Goal: Task Accomplishment & Management: Manage account settings

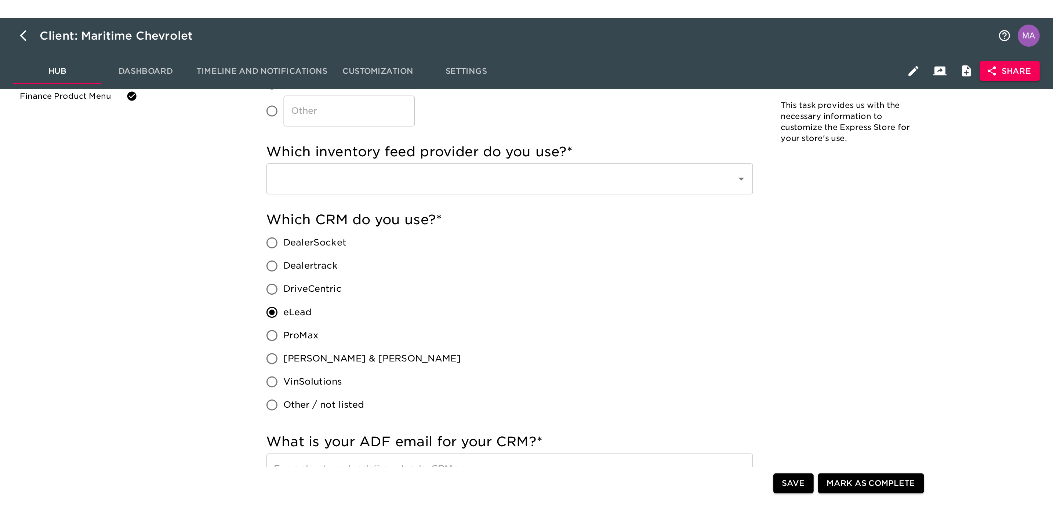
scroll to position [220, 0]
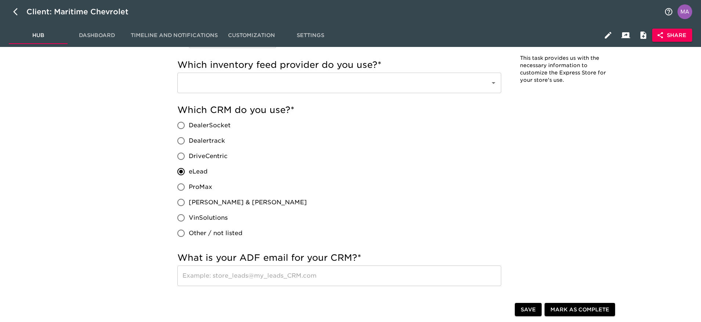
click at [275, 90] on div "​" at bounding box center [339, 83] width 324 height 21
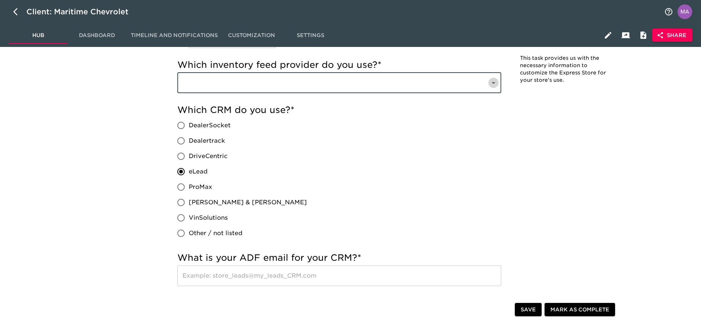
click at [495, 80] on icon "Open" at bounding box center [493, 83] width 9 height 9
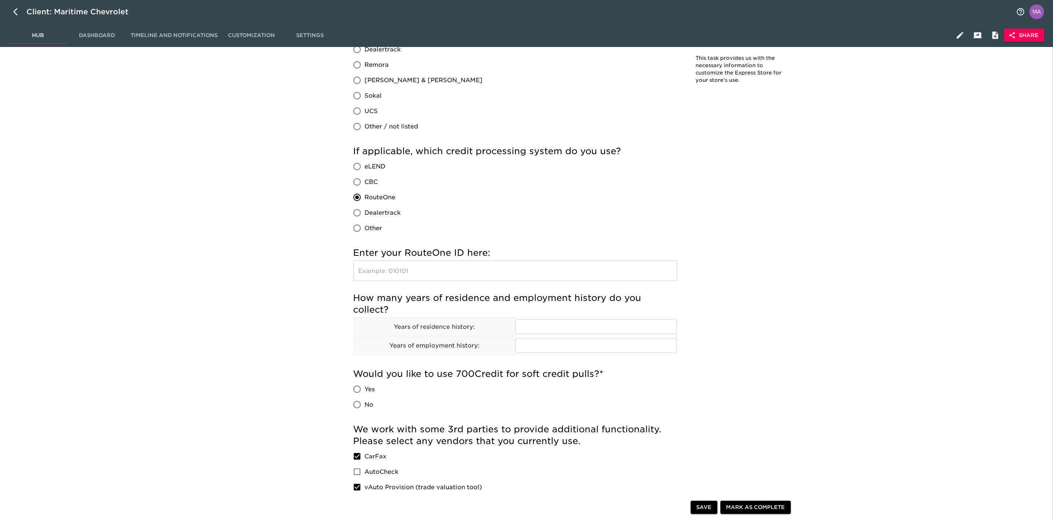
scroll to position [606, 0]
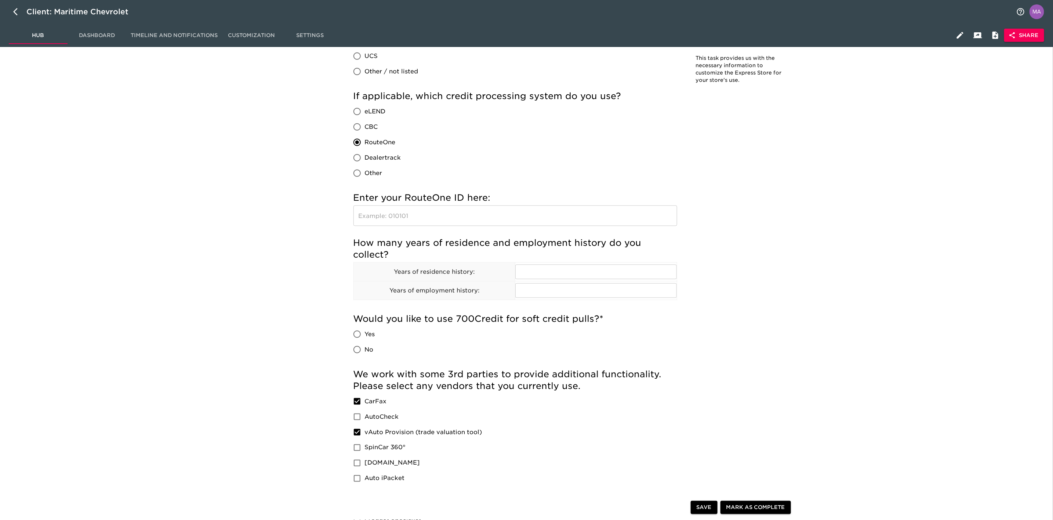
click at [368, 144] on span "RouteOne" at bounding box center [380, 142] width 31 height 9
click at [365, 144] on input "RouteOne" at bounding box center [357, 142] width 15 height 15
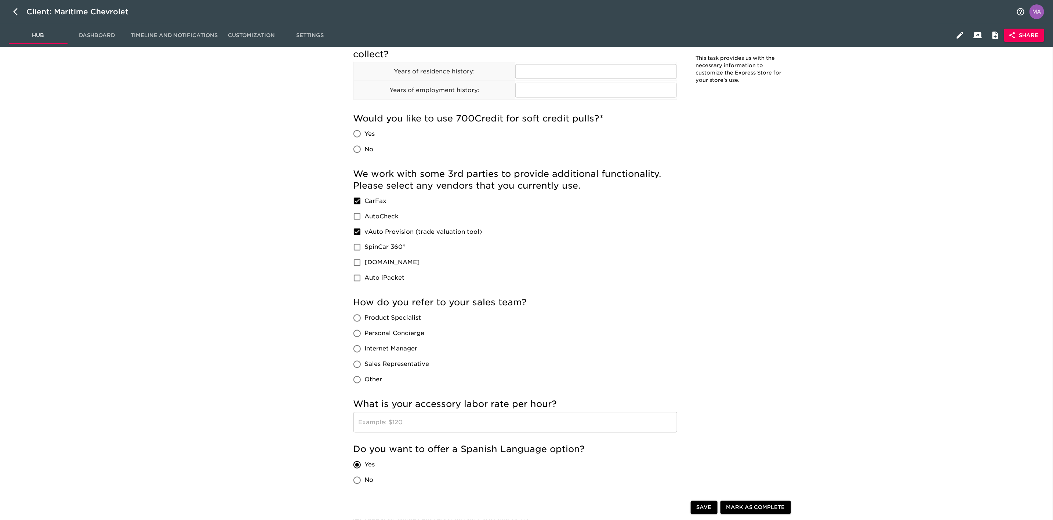
scroll to position [826, 0]
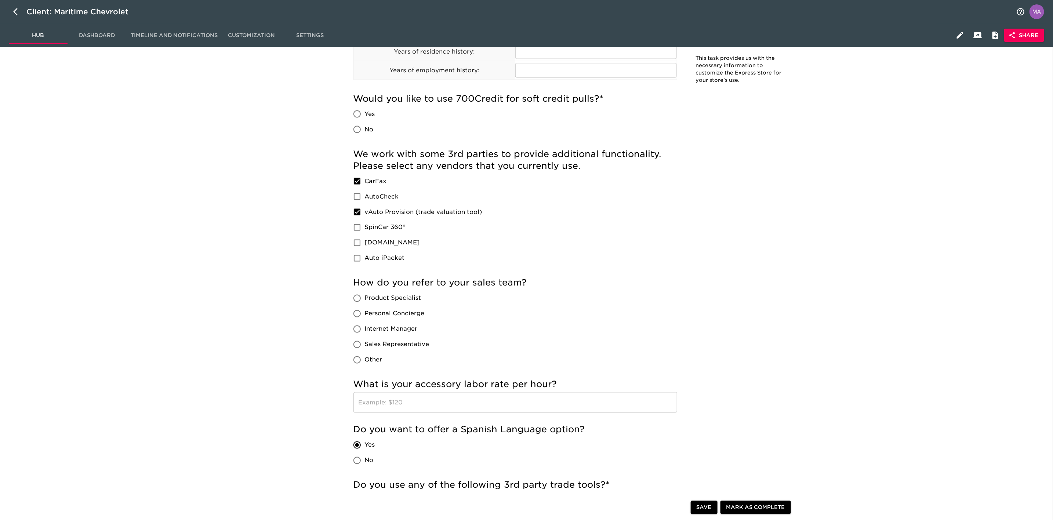
click at [312, 322] on div "Store Details Overdue! Note: This task provides us with the necessary informati…" at bounding box center [573, 88] width 951 height 1719
click at [298, 183] on div "Store Details Overdue! Note: This task provides us with the necessary informati…" at bounding box center [573, 88] width 951 height 1719
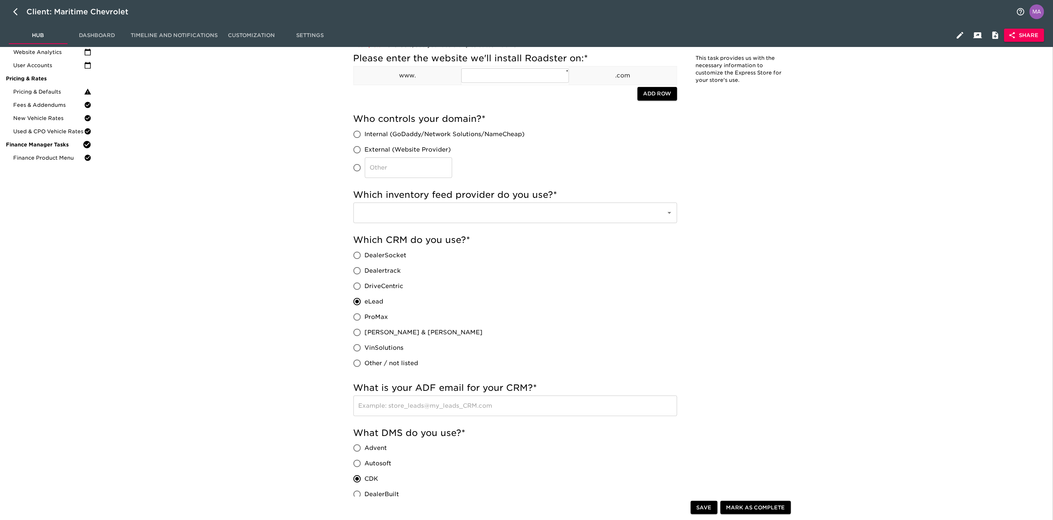
scroll to position [110, 0]
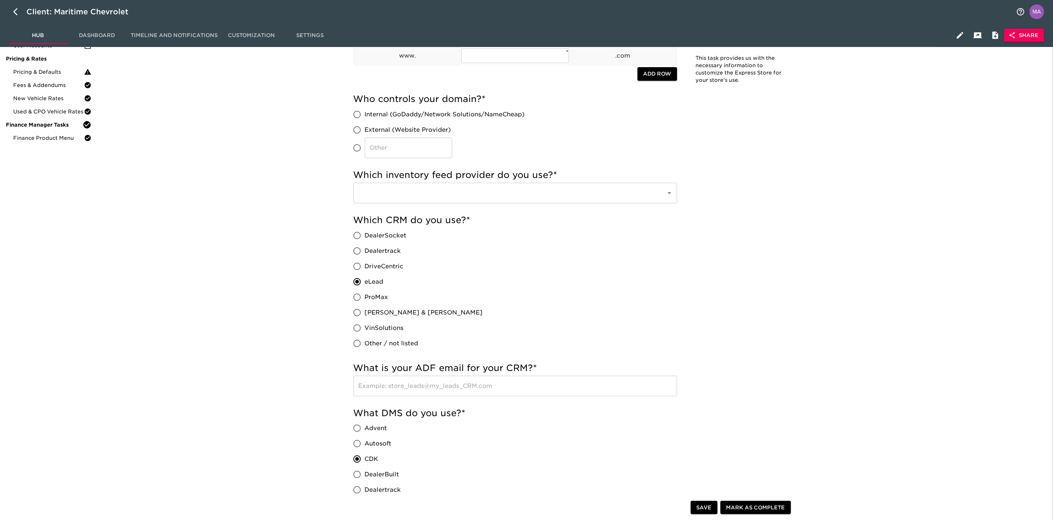
click at [497, 199] on input "text" at bounding box center [505, 193] width 297 height 14
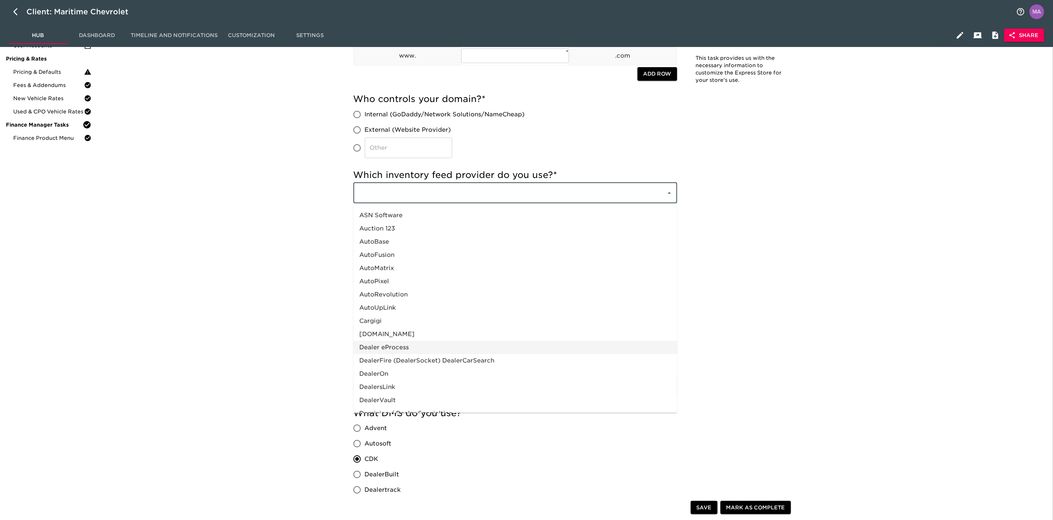
scroll to position [55, 0]
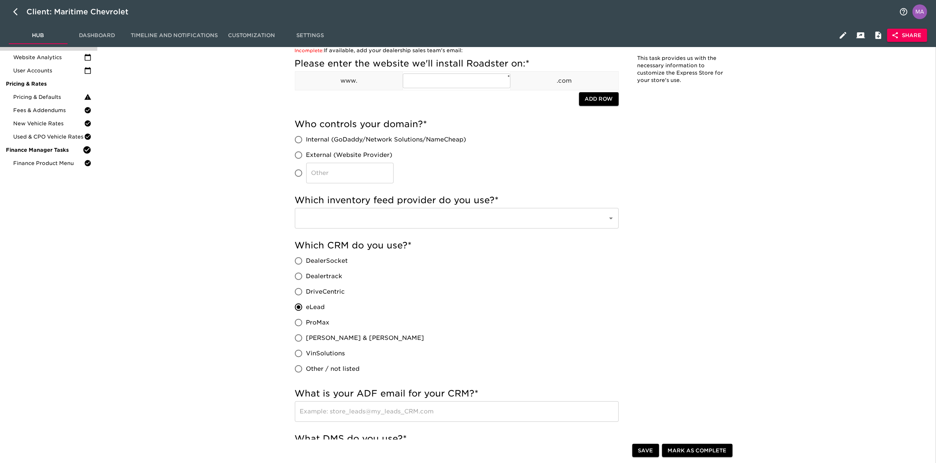
scroll to position [0, 0]
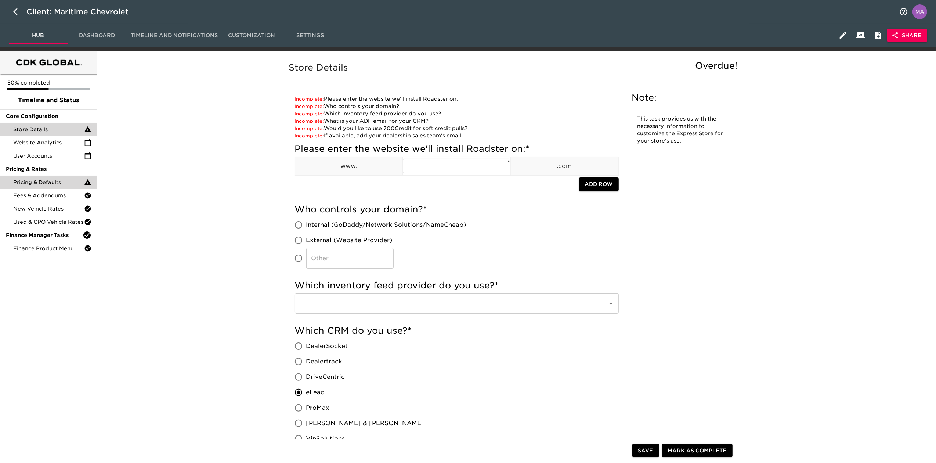
click at [49, 178] on span "Pricing & Defaults" at bounding box center [48, 181] width 71 height 7
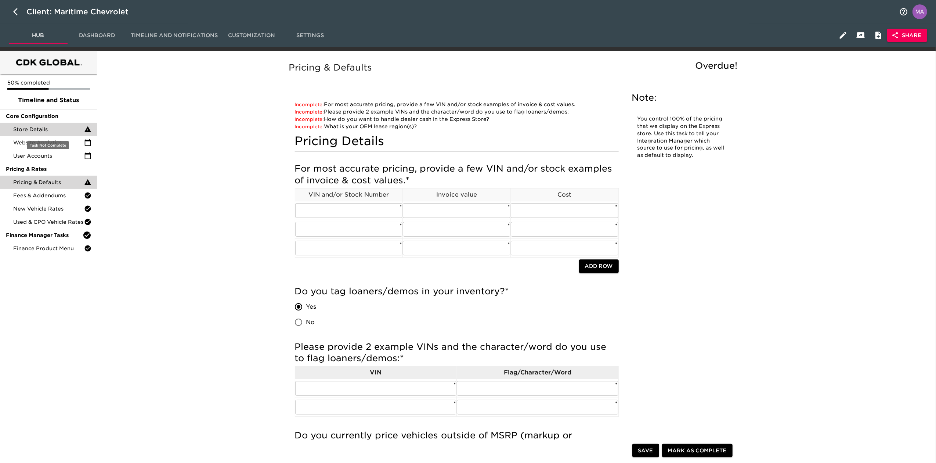
click at [61, 128] on span "Store Details" at bounding box center [48, 129] width 71 height 7
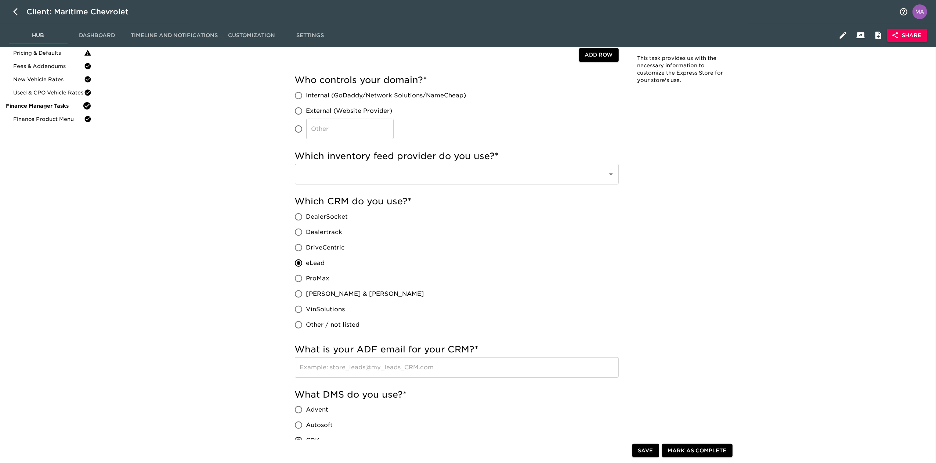
scroll to position [147, 0]
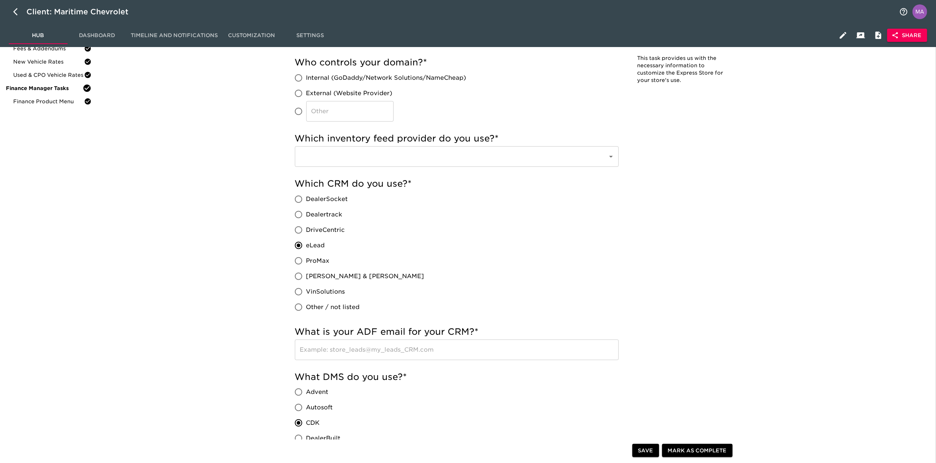
click at [441, 160] on input "text" at bounding box center [446, 156] width 297 height 14
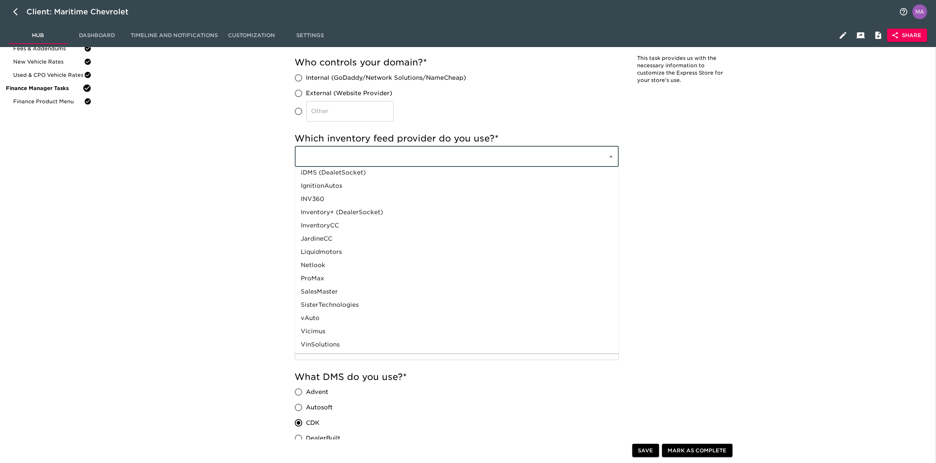
scroll to position [310, 0]
click at [358, 313] on li "vAuto" at bounding box center [457, 317] width 324 height 13
type input "vAuto"
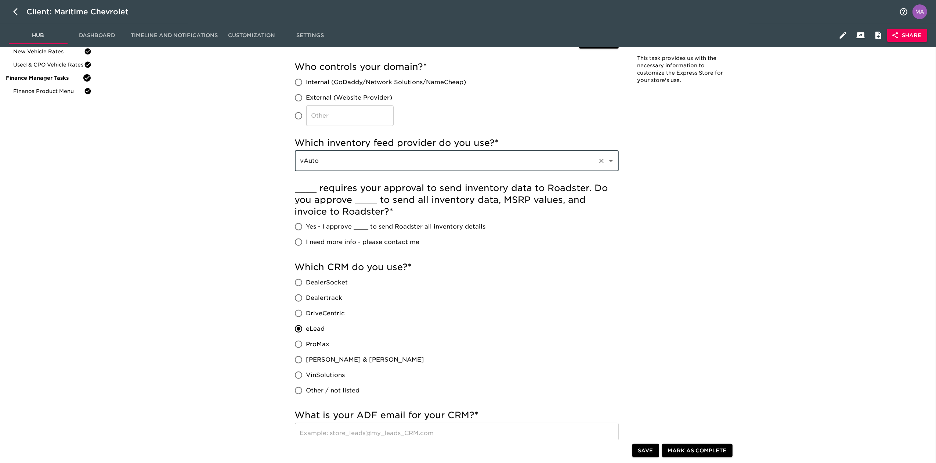
scroll to position [154, 0]
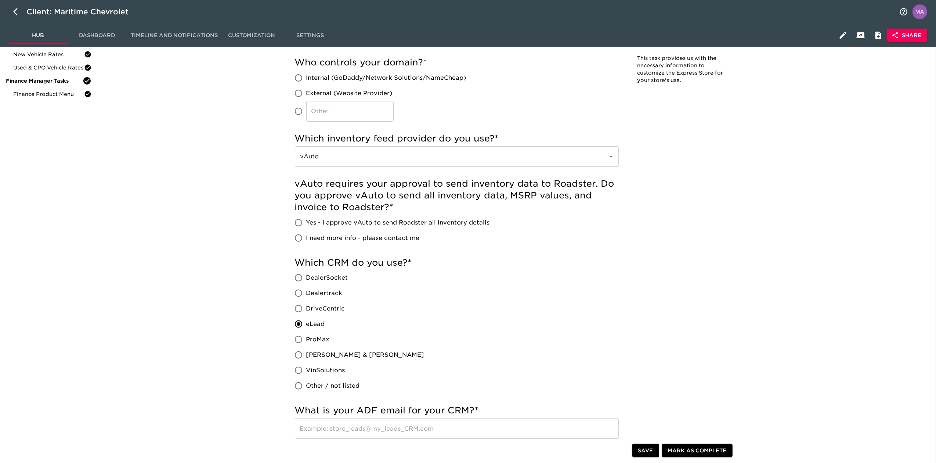
click at [326, 222] on span "Yes - I approve vAuto to send Roadster all inventory details" at bounding box center [398, 222] width 184 height 9
click at [306, 222] on input "Yes - I approve vAuto to send Roadster all inventory details" at bounding box center [298, 222] width 15 height 15
radio input "true"
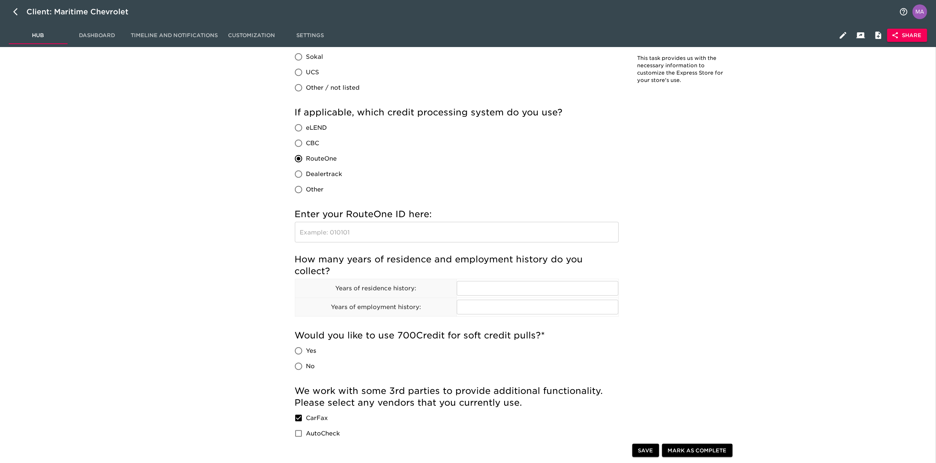
scroll to position [692, 0]
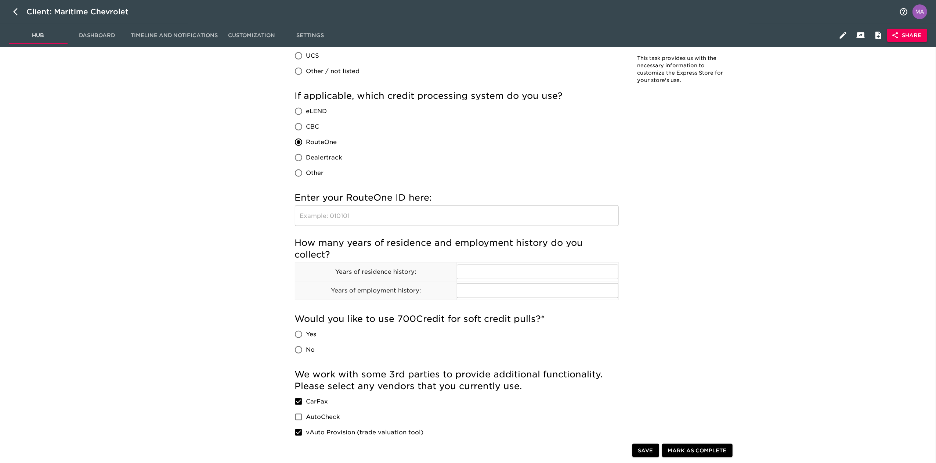
click at [244, 213] on div "Store Details Overdue! Note: This task provides us with the necessary informati…" at bounding box center [514, 265] width 833 height 1805
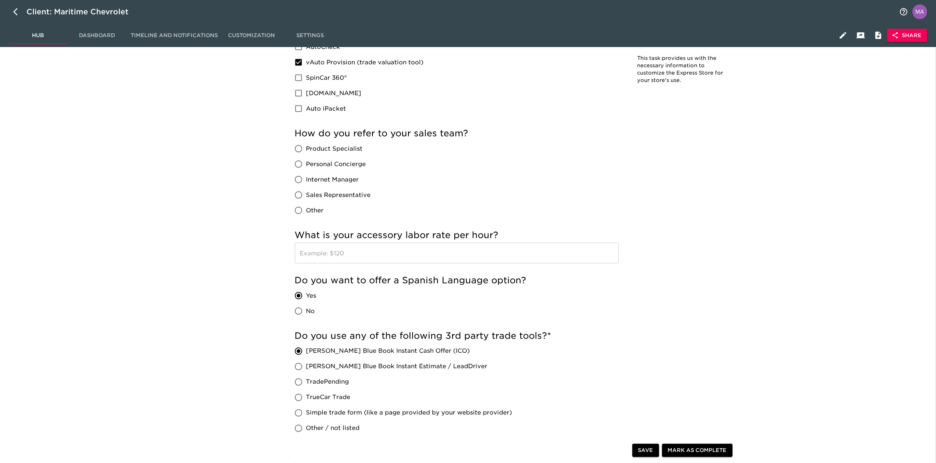
scroll to position [1084, 0]
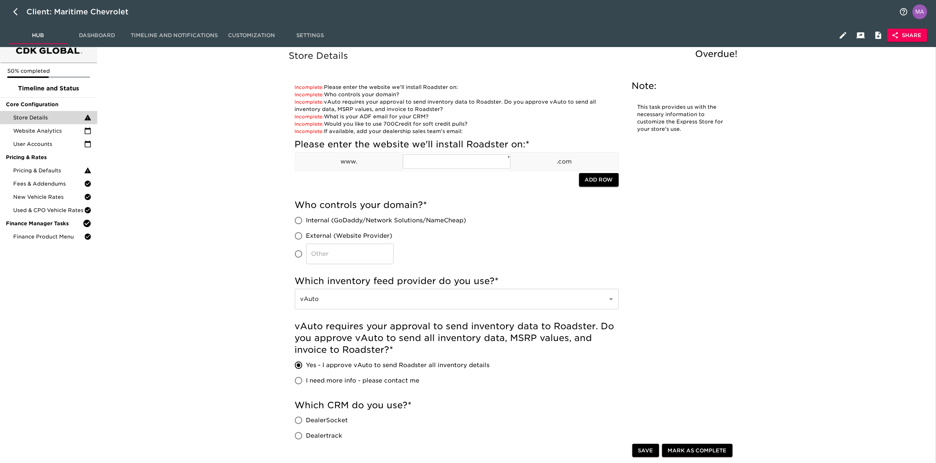
scroll to position [7, 0]
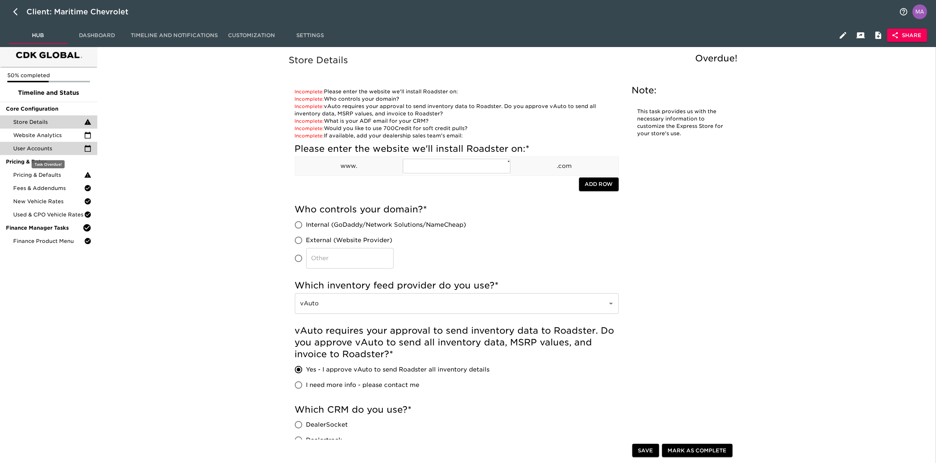
click at [43, 145] on span "User Accounts" at bounding box center [48, 148] width 71 height 7
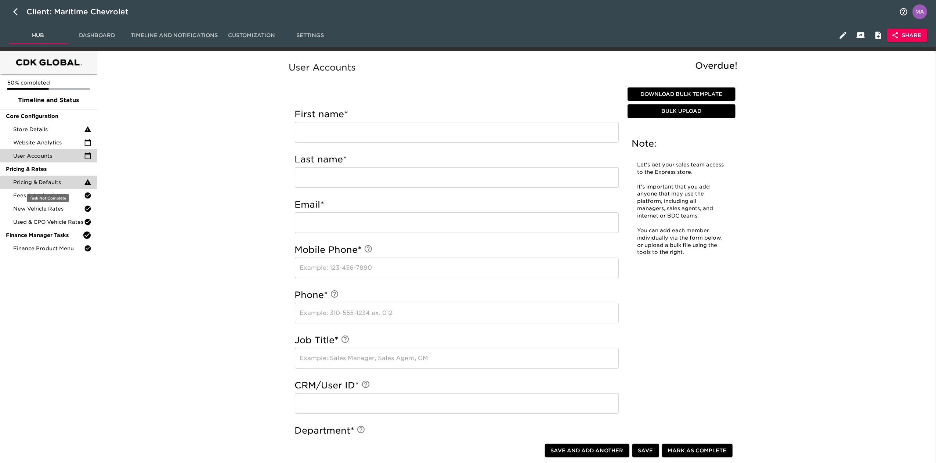
click at [59, 182] on span "Pricing & Defaults" at bounding box center [48, 181] width 71 height 7
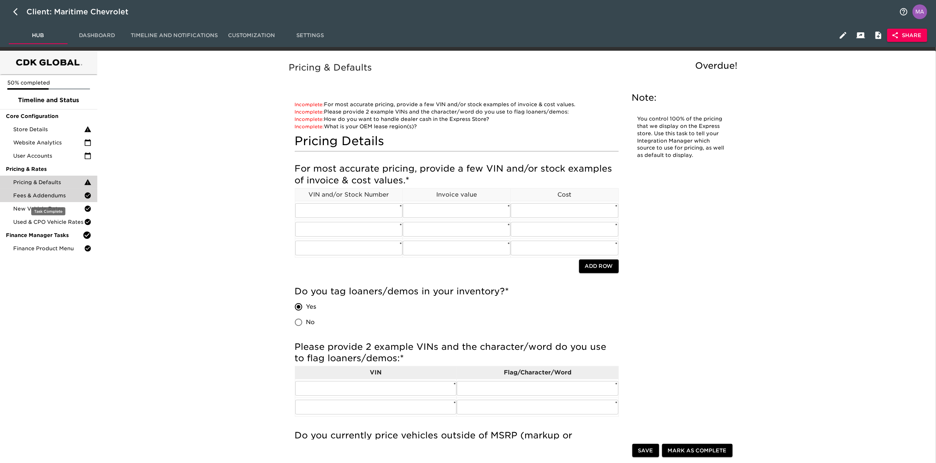
click at [46, 197] on span "Fees & Addendums" at bounding box center [48, 195] width 71 height 7
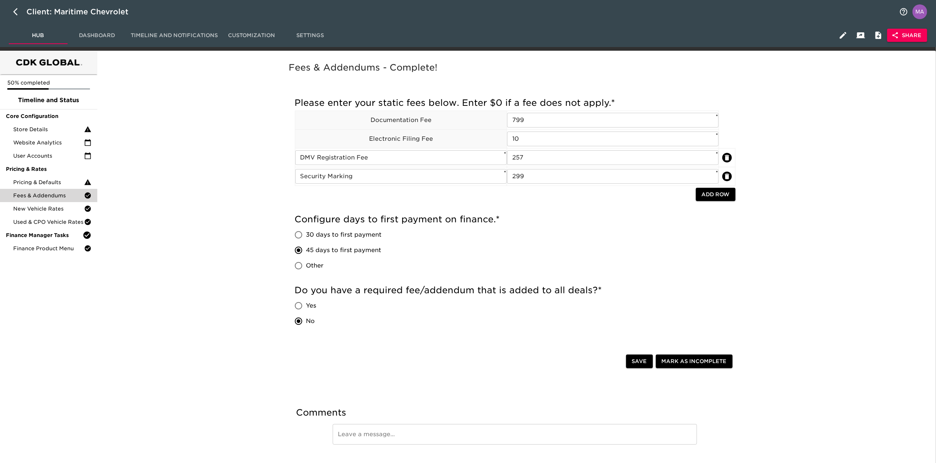
click at [301, 303] on input "Yes" at bounding box center [298, 305] width 15 height 15
radio input "true"
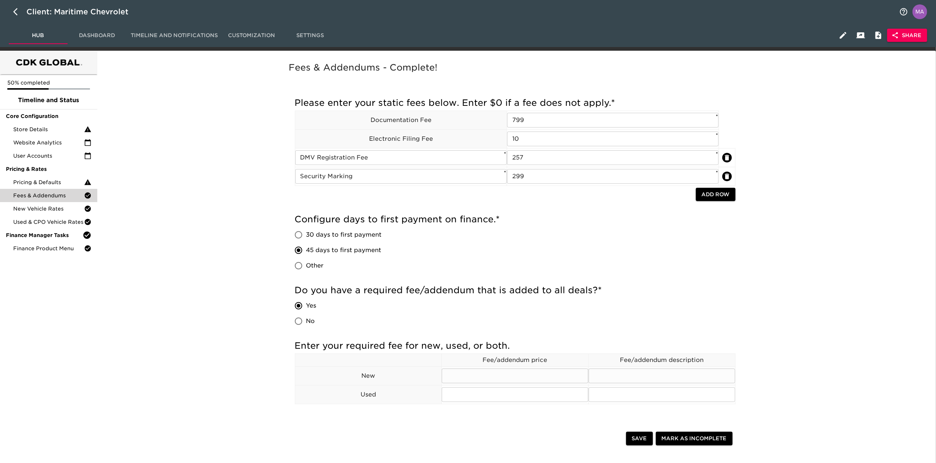
click at [537, 322] on input "text" at bounding box center [515, 375] width 146 height 15
type input "security marking"
click at [536, 322] on input "text" at bounding box center [515, 394] width 146 height 15
type input "security marking"
click at [633, 322] on input "text" at bounding box center [662, 375] width 146 height 15
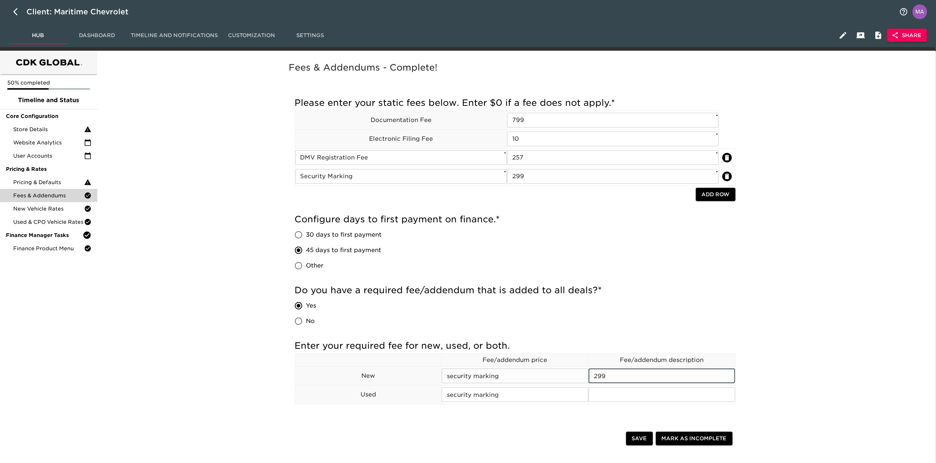
type input "299"
click at [173, 237] on div "Fees & Addendums - Complete! Incomplete: Enter custom days to first payment. Pl…" at bounding box center [514, 305] width 833 height 501
click at [648, 322] on button "Save" at bounding box center [639, 438] width 27 height 14
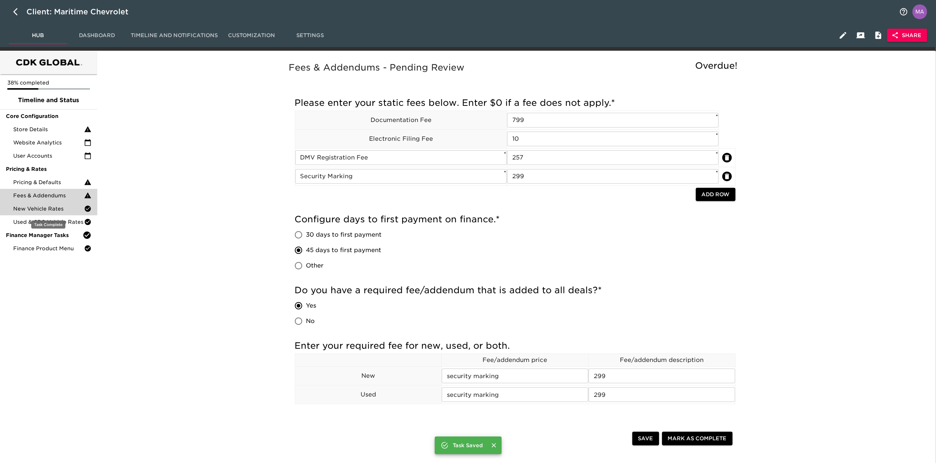
click at [56, 208] on span "New Vehicle Rates" at bounding box center [48, 208] width 71 height 7
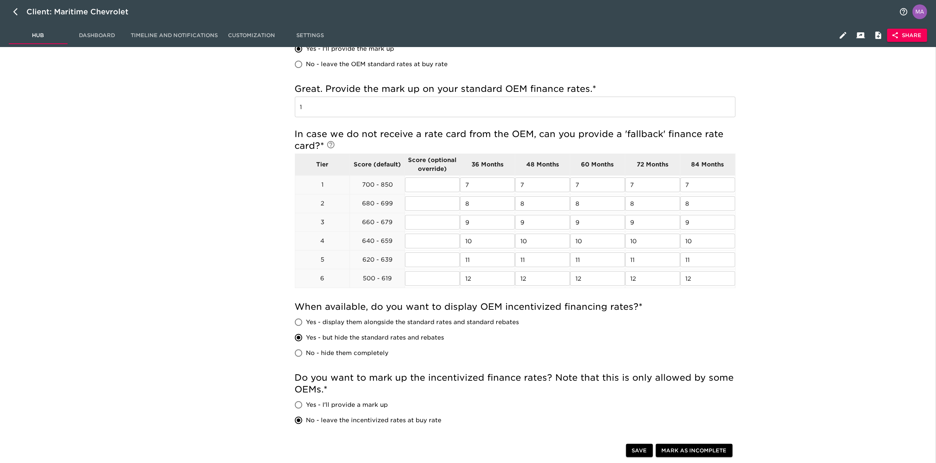
scroll to position [49, 0]
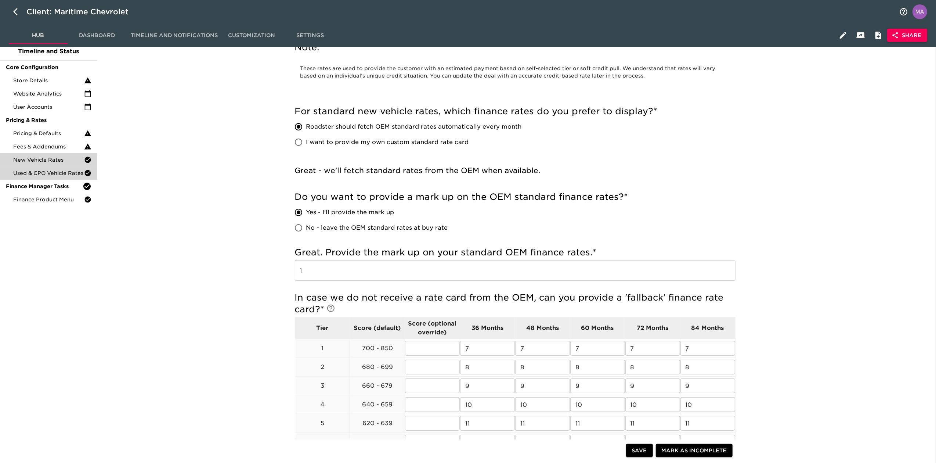
click at [68, 172] on span "Used & CPO Vehicle Rates" at bounding box center [48, 172] width 71 height 7
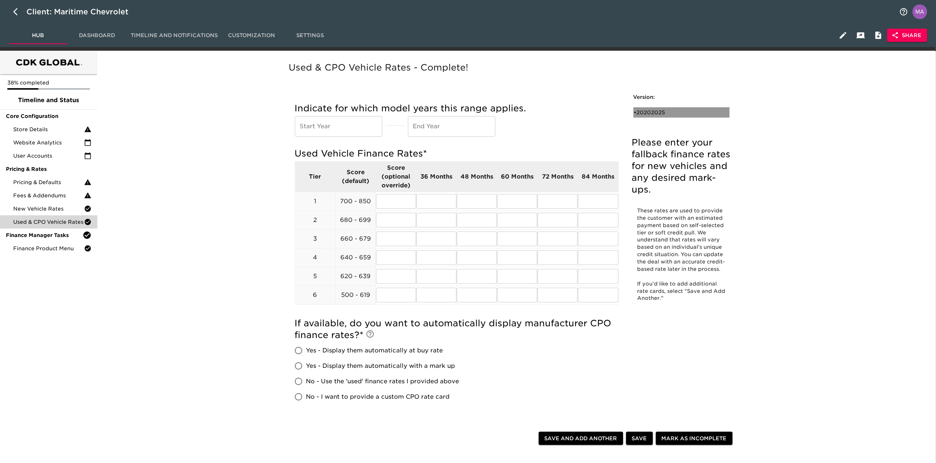
click at [646, 109] on div "• 20202025" at bounding box center [676, 112] width 84 height 7
type input "2020"
type input "2025"
radio input "true"
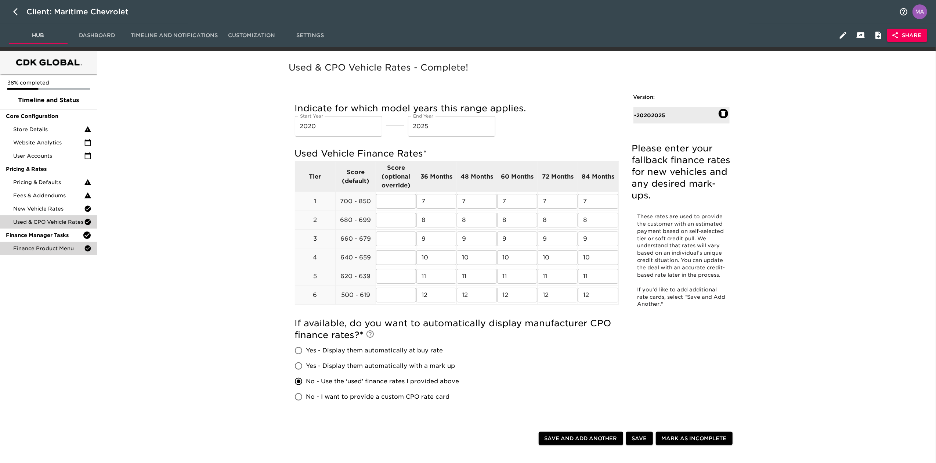
click at [44, 244] on div "Finance Product Menu" at bounding box center [48, 248] width 97 height 13
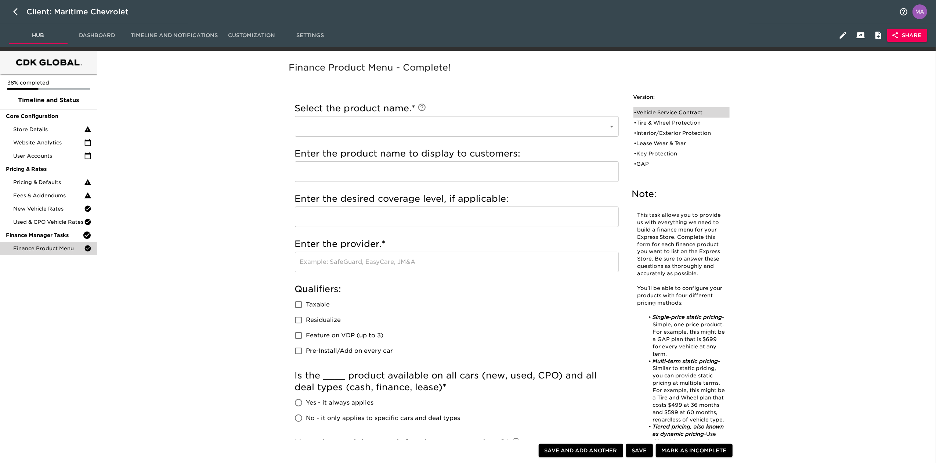
click at [652, 112] on div "• Vehicle Service Contract" at bounding box center [676, 112] width 84 height 7
type input "Vehicle Service Contract"
type input "Platinum"
type input "GM Financial"
checkbox input "true"
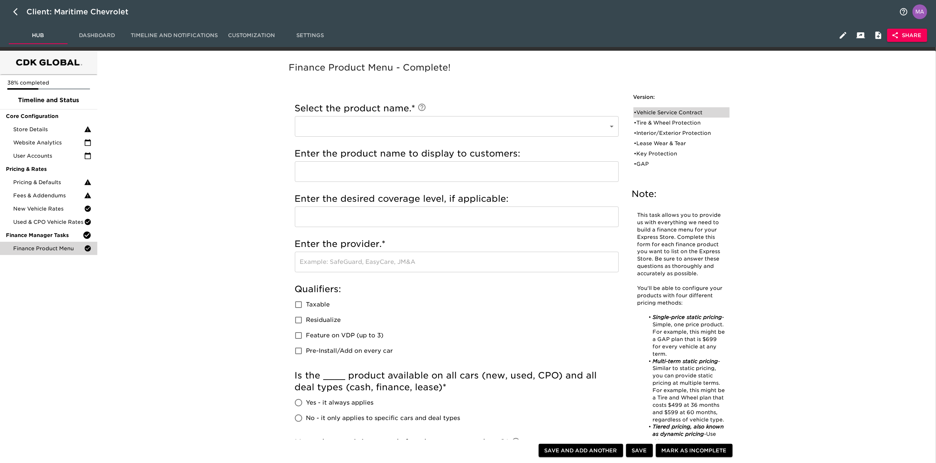
radio input "true"
type input "1000"
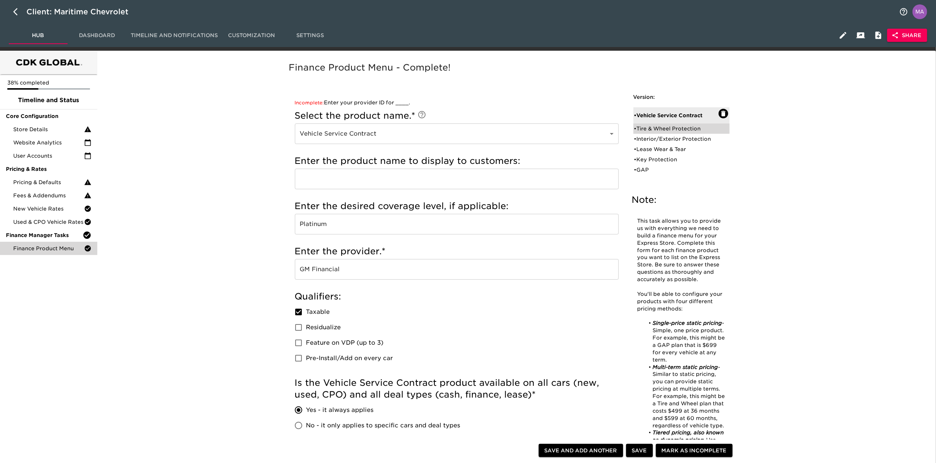
click at [666, 123] on div "• Tire & Wheel Protection" at bounding box center [681, 128] width 96 height 10
type input "Tire & Wheel Protection"
type input "Chevy Protection"
checkbox input "true"
radio input "true"
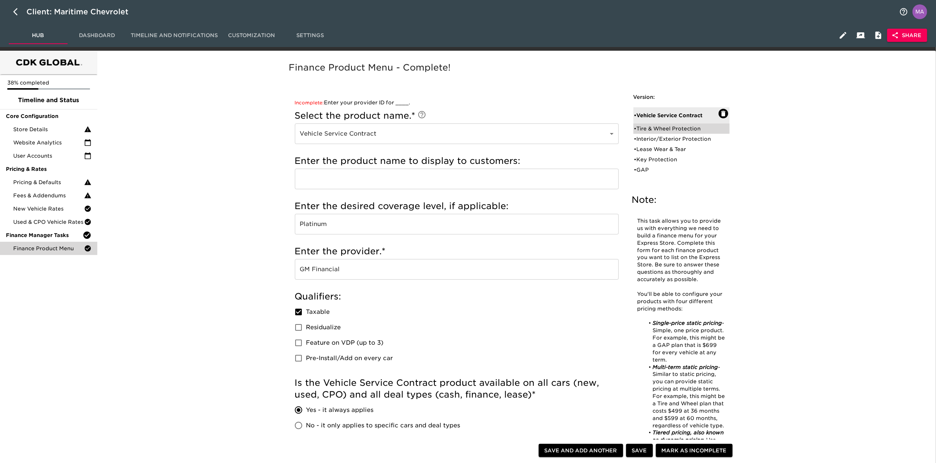
radio input "true"
radio input "false"
type input "750"
radio input "false"
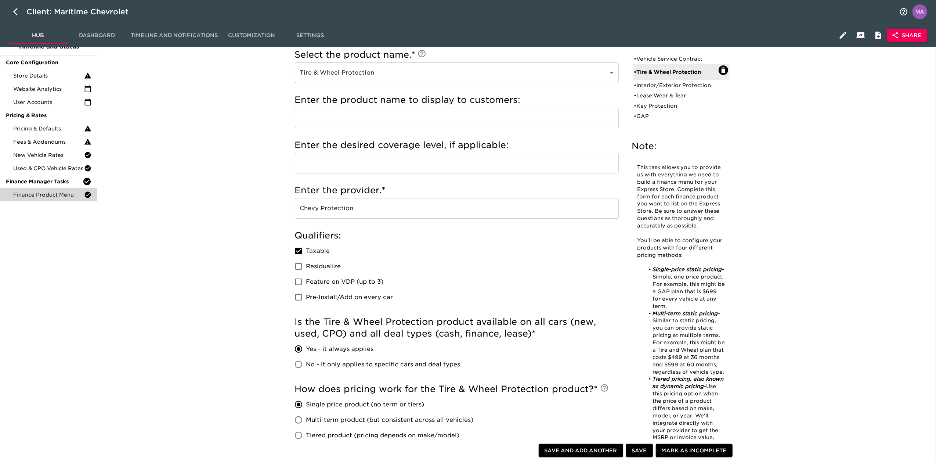
scroll to position [49, 0]
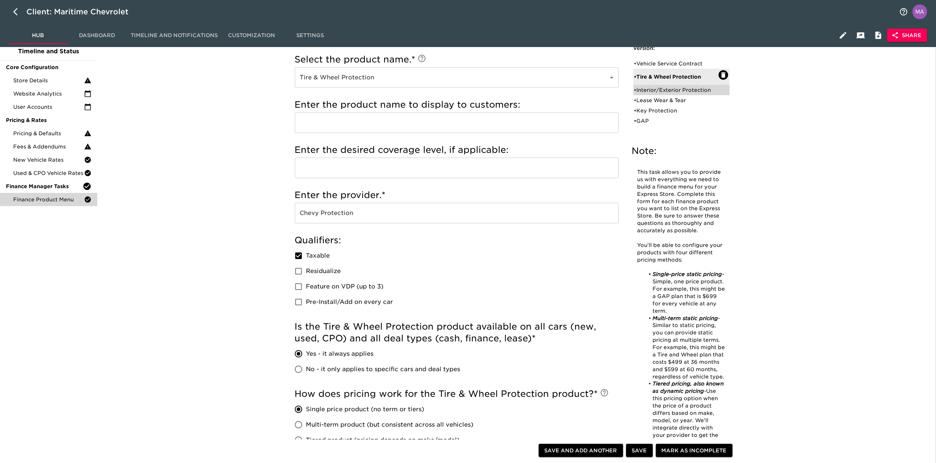
click at [668, 87] on div "• Interior/Exterior Protection" at bounding box center [676, 89] width 84 height 7
type input "Interior/Exterior Protection"
type input "Ally Appearance Protection"
type input "Ally Protection"
checkbox input "false"
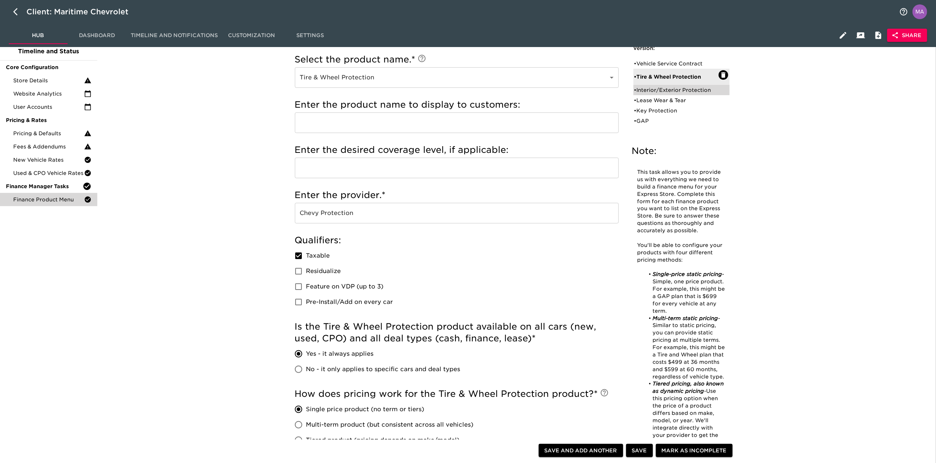
radio input "true"
type input "544"
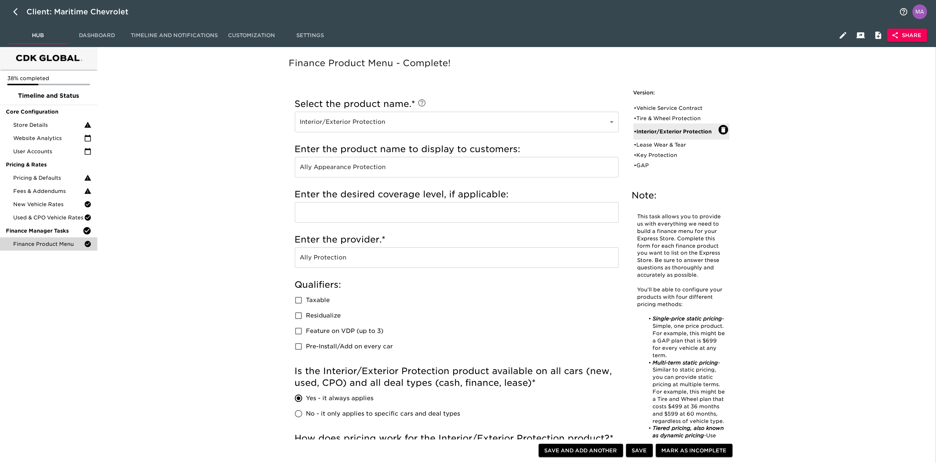
scroll to position [0, 0]
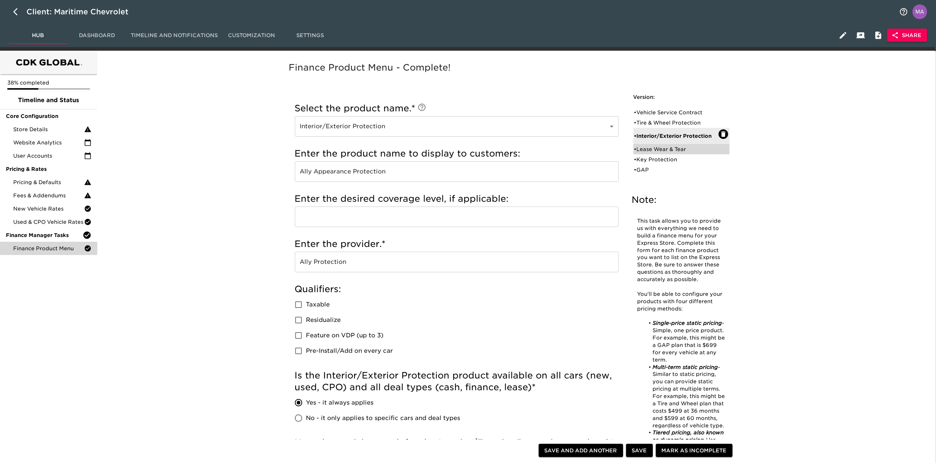
click at [674, 149] on div "• Lease Wear & Tear" at bounding box center [676, 148] width 84 height 7
type input "Lease Wear & Tear"
type input "Chevy Protection"
radio input "false"
radio input "true"
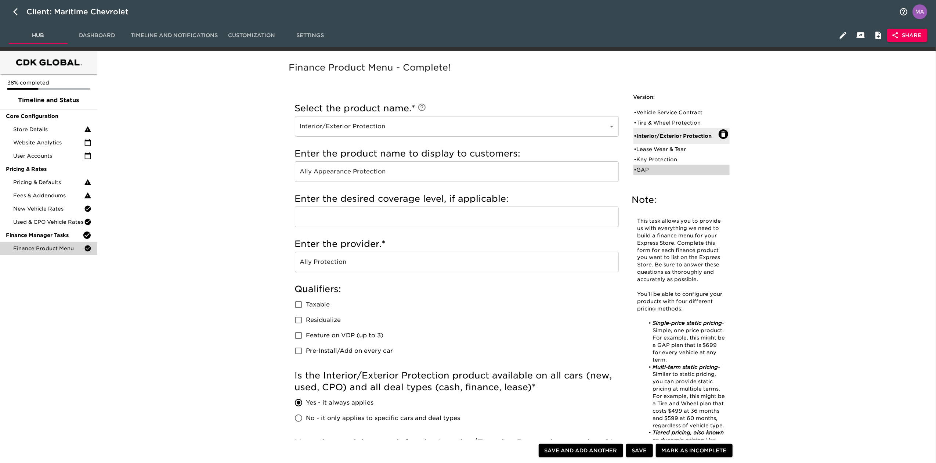
checkbox input "true"
radio input "true"
type input "400"
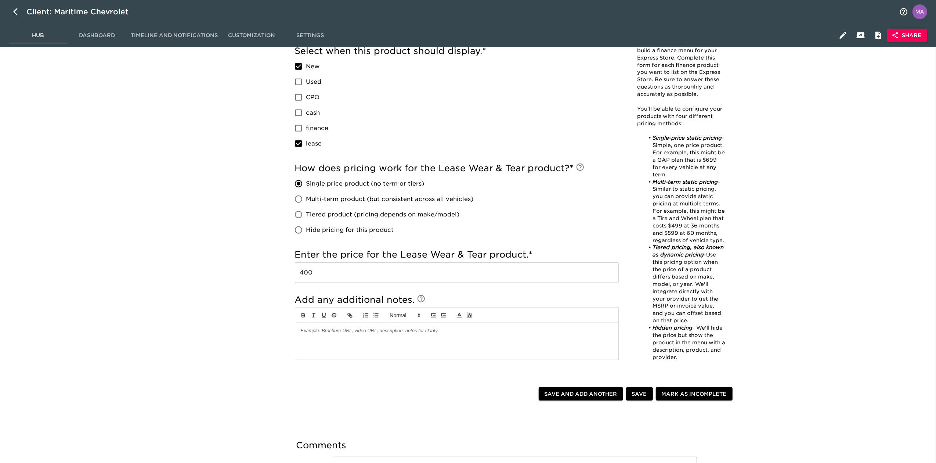
scroll to position [49, 0]
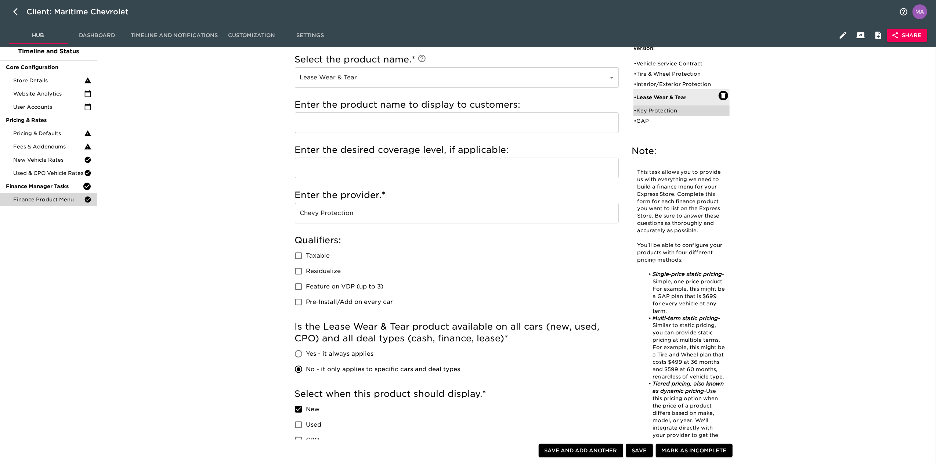
click at [662, 113] on div "• Key Protection" at bounding box center [676, 110] width 84 height 7
type input "Key Protection"
checkbox input "true"
radio input "true"
radio input "false"
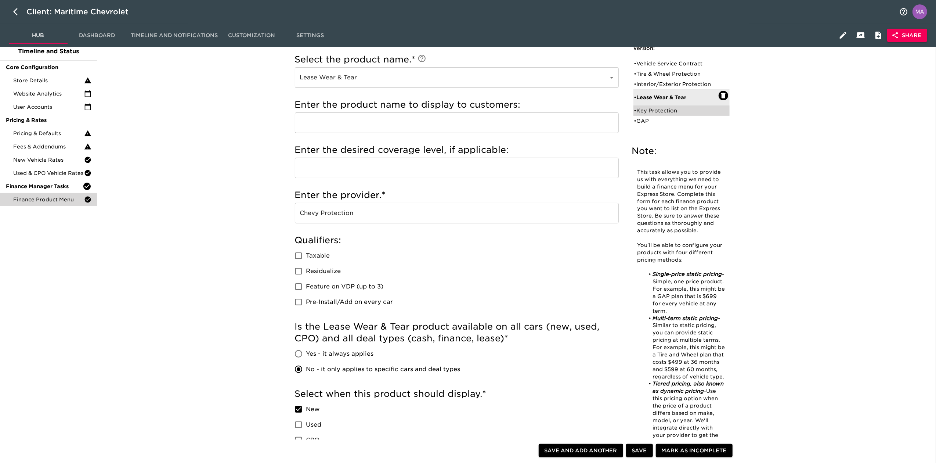
checkbox input "false"
radio input "true"
type input "250"
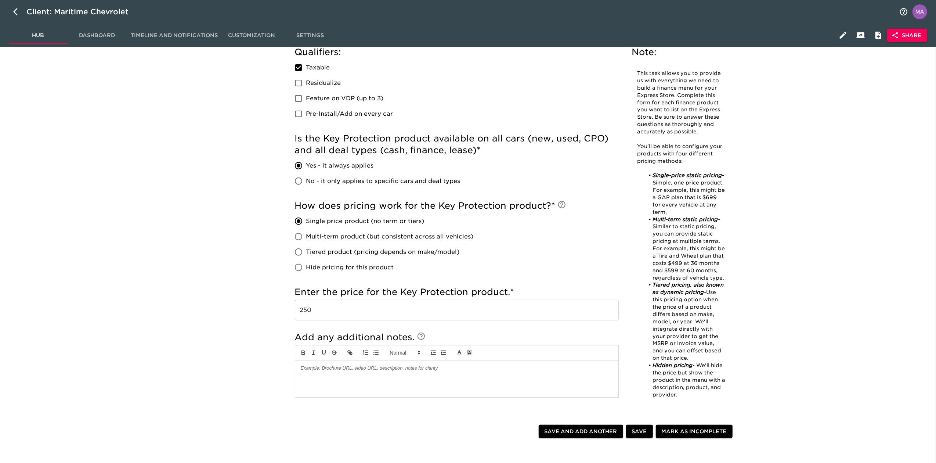
scroll to position [98, 0]
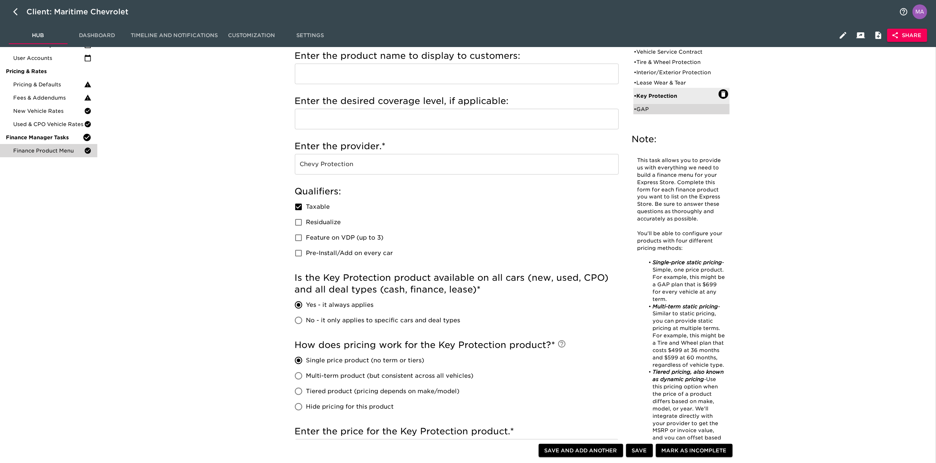
click at [654, 106] on div "• GAP" at bounding box center [676, 108] width 84 height 7
type input "GAP"
checkbox input "false"
radio input "false"
radio input "true"
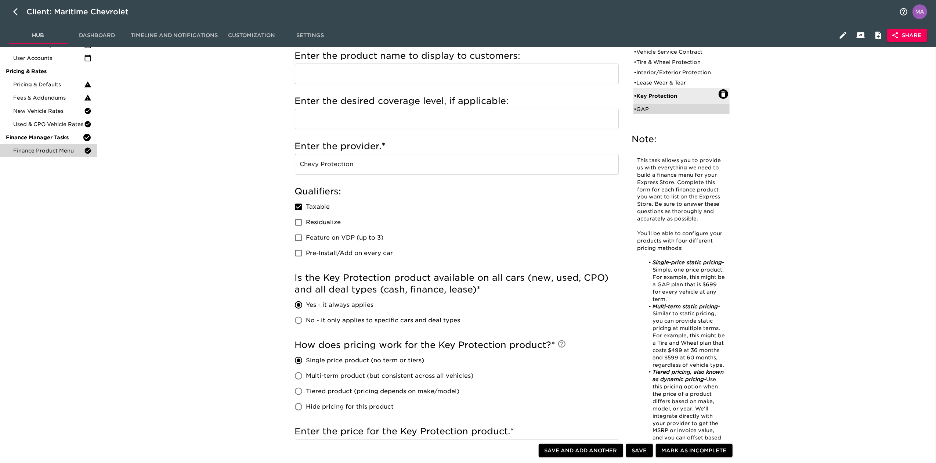
checkbox input "true"
radio input "true"
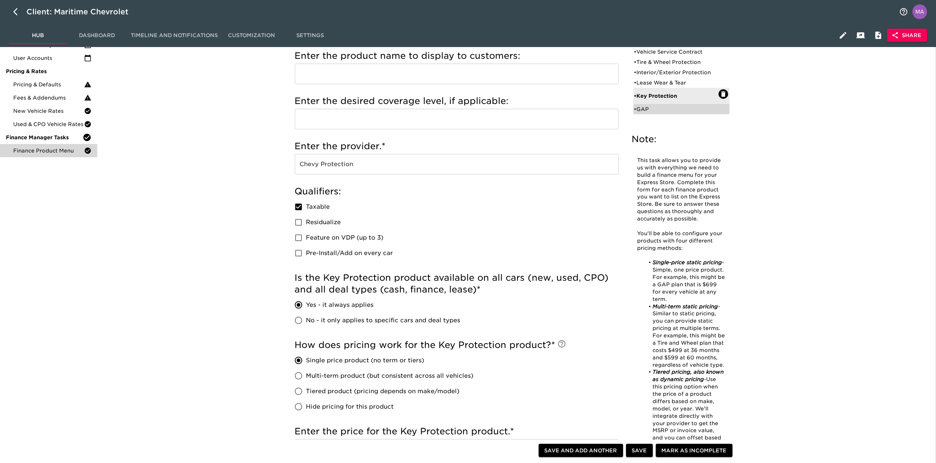
type input "700"
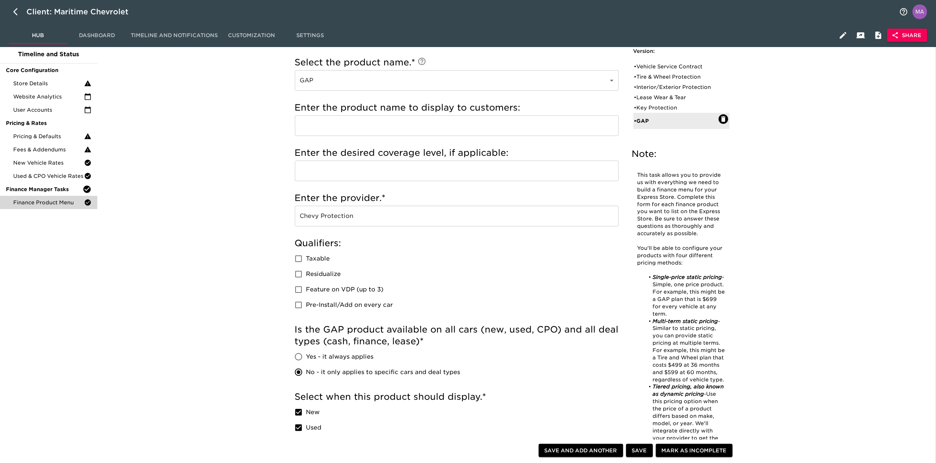
scroll to position [0, 0]
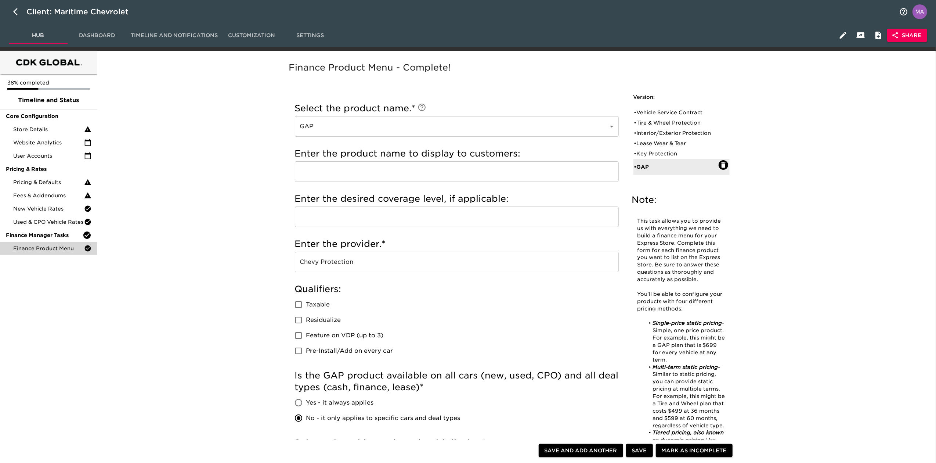
click at [672, 114] on div "• Vehicle Service Contract" at bounding box center [676, 112] width 84 height 7
type input "Vehicle Service Contract"
type input "Platinum"
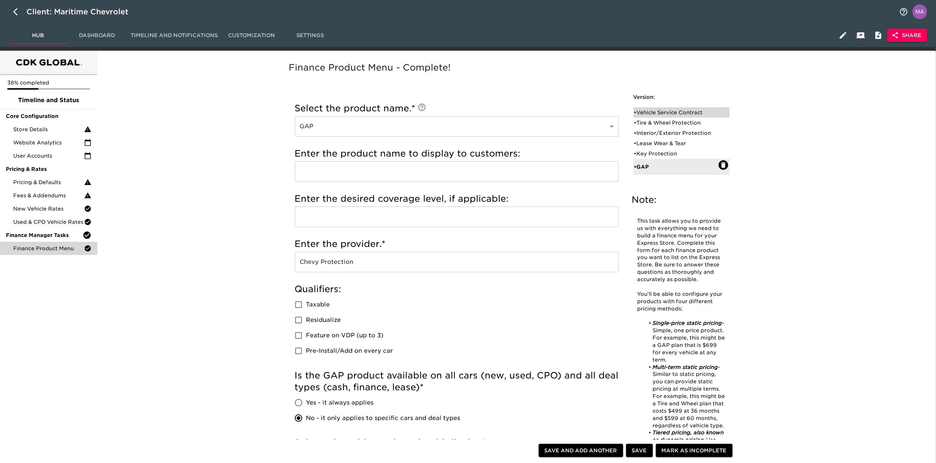
type input "GM Financial"
checkbox input "true"
radio input "true"
radio input "false"
checkbox input "false"
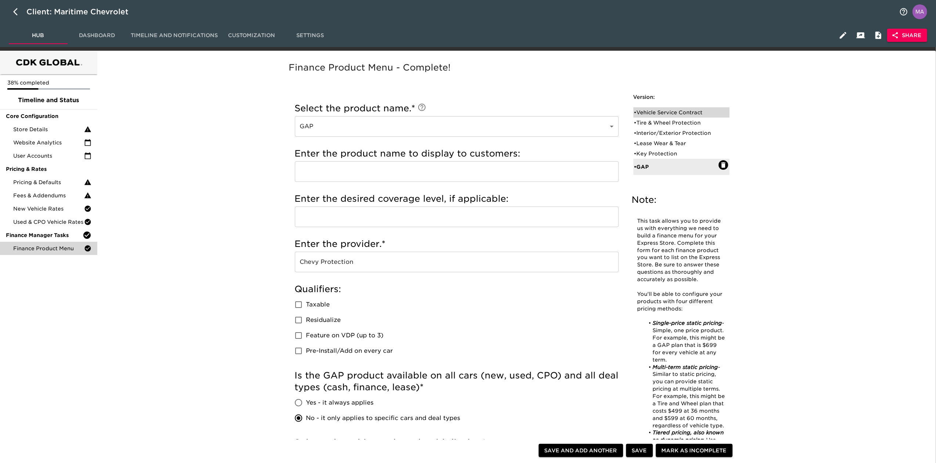
checkbox input "false"
radio input "false"
radio input "true"
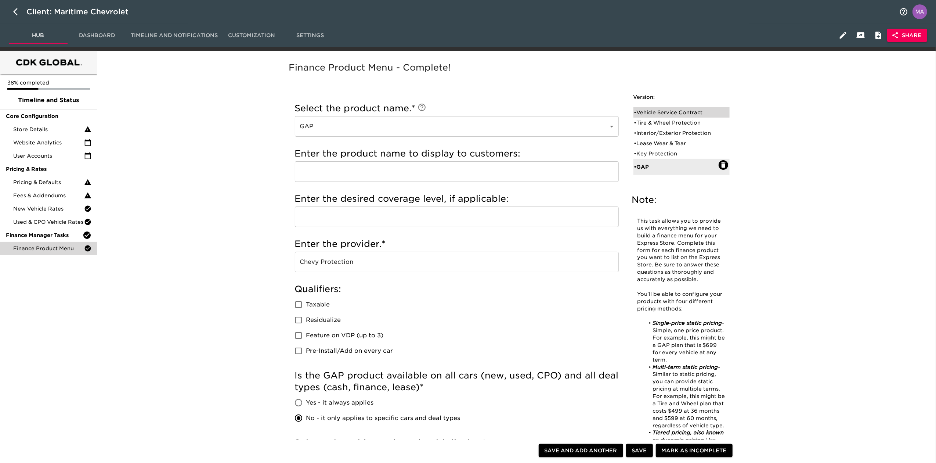
radio input "true"
type input "1000"
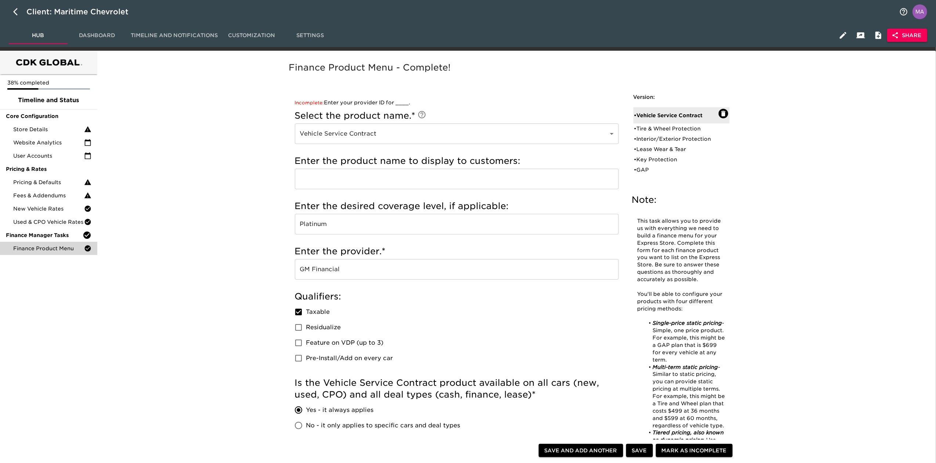
click at [35, 184] on span "Pricing & Defaults" at bounding box center [48, 181] width 71 height 7
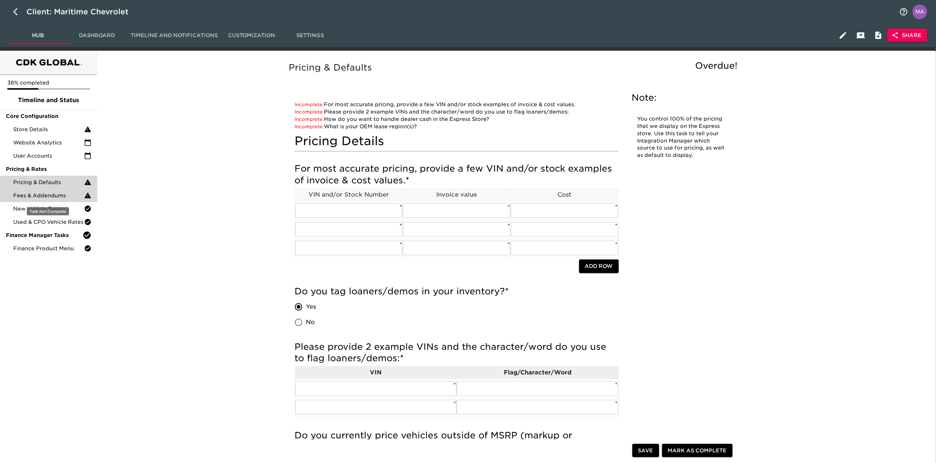
click at [40, 197] on span "Fees & Addendums" at bounding box center [48, 195] width 71 height 7
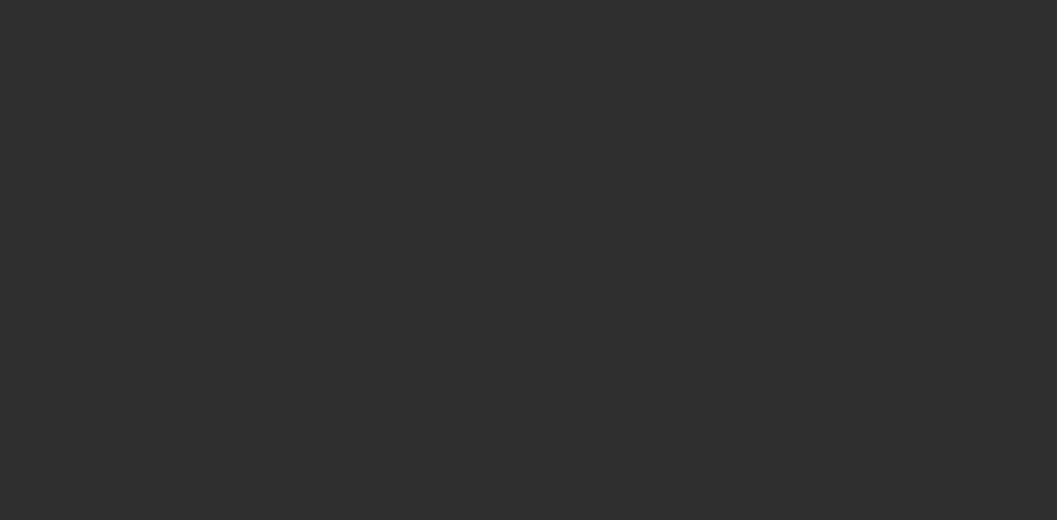
select select "10"
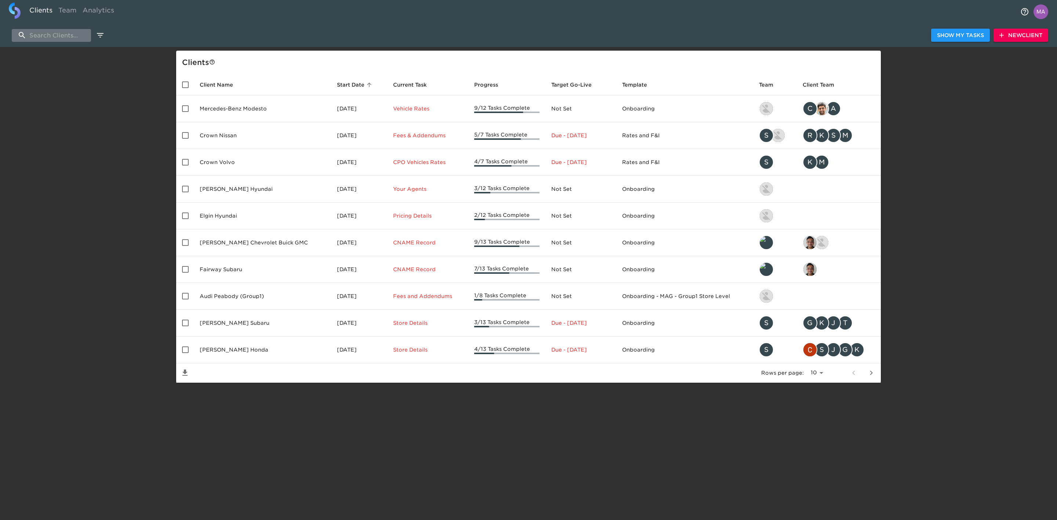
click at [61, 33] on input "search" at bounding box center [51, 35] width 79 height 13
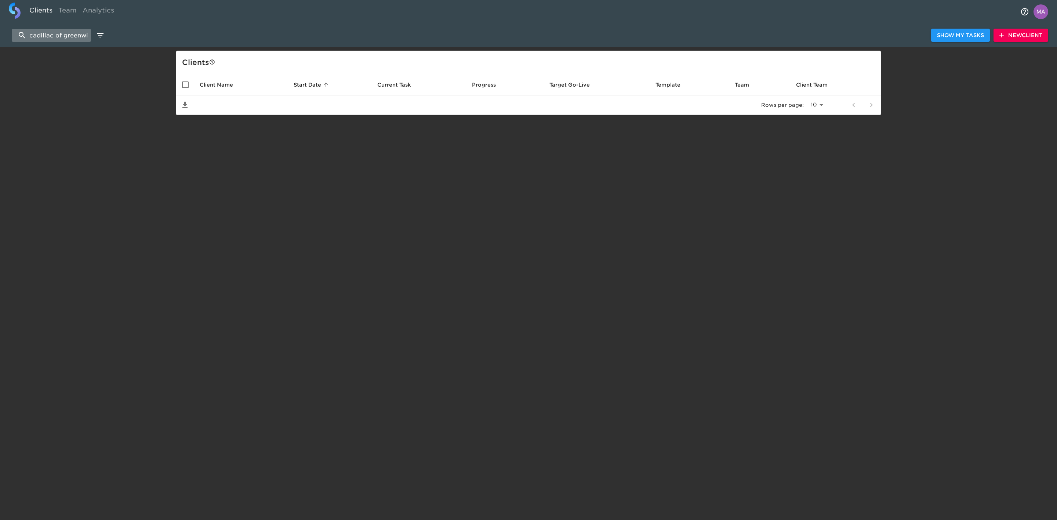
scroll to position [0, 7]
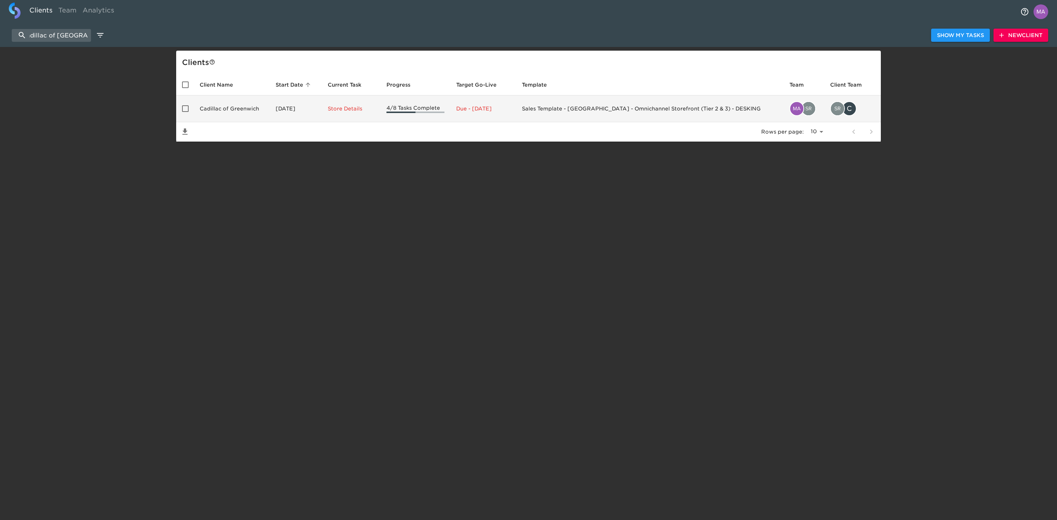
type input "cadillac of [GEOGRAPHIC_DATA]"
click at [269, 112] on td "Cadillac of Greenwich" at bounding box center [232, 108] width 76 height 27
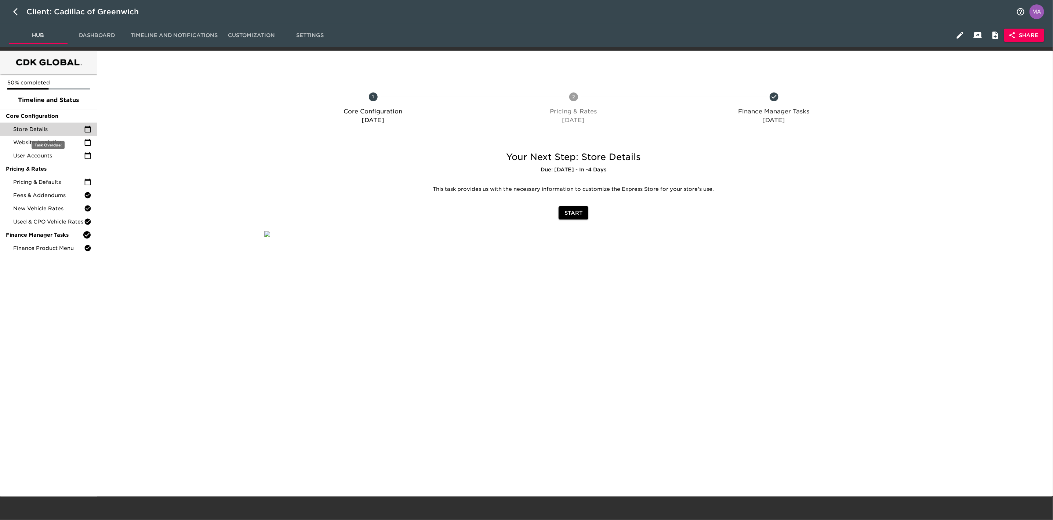
click at [35, 128] on span "Store Details" at bounding box center [48, 129] width 71 height 7
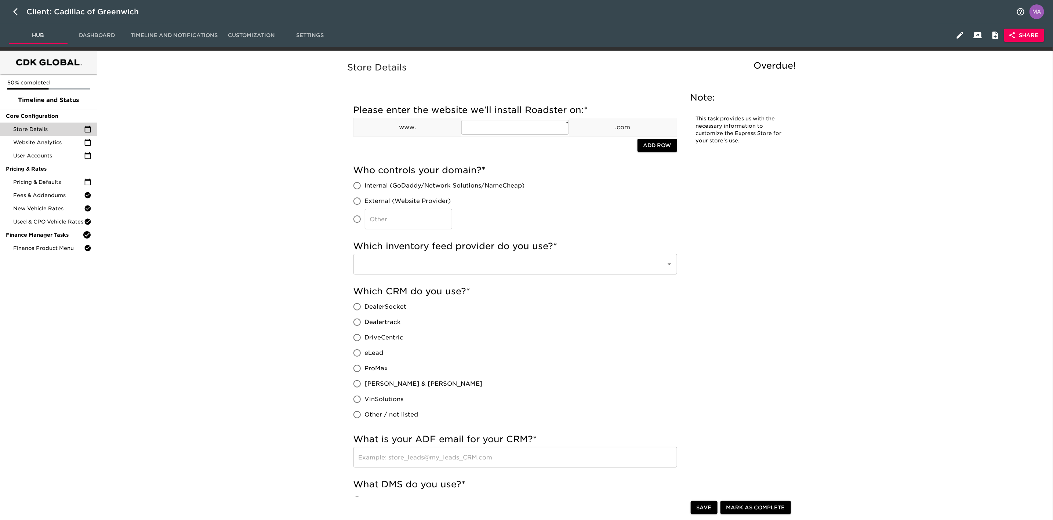
click at [365, 355] on span "eLead" at bounding box center [374, 353] width 19 height 9
click at [365, 355] on input "eLead" at bounding box center [357, 352] width 15 height 15
radio input "true"
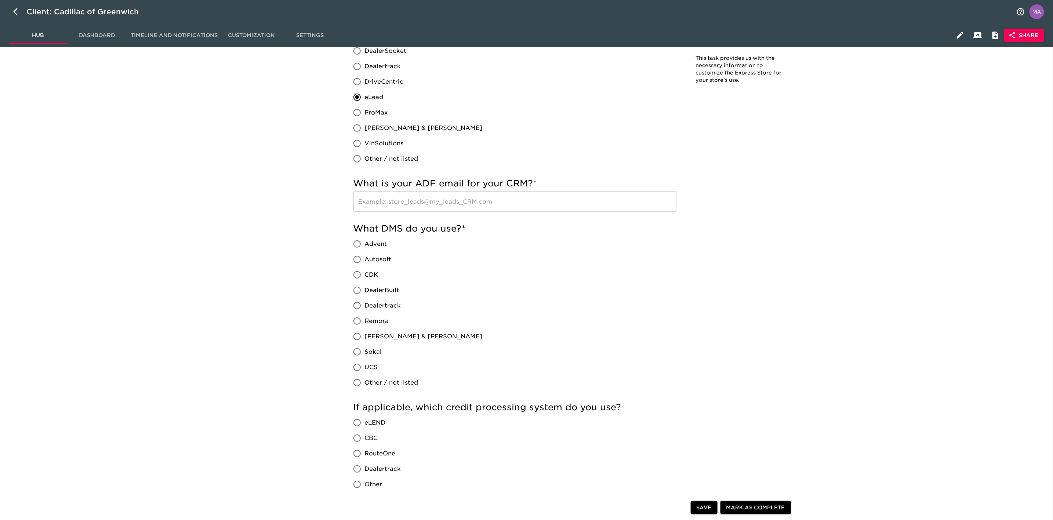
scroll to position [275, 0]
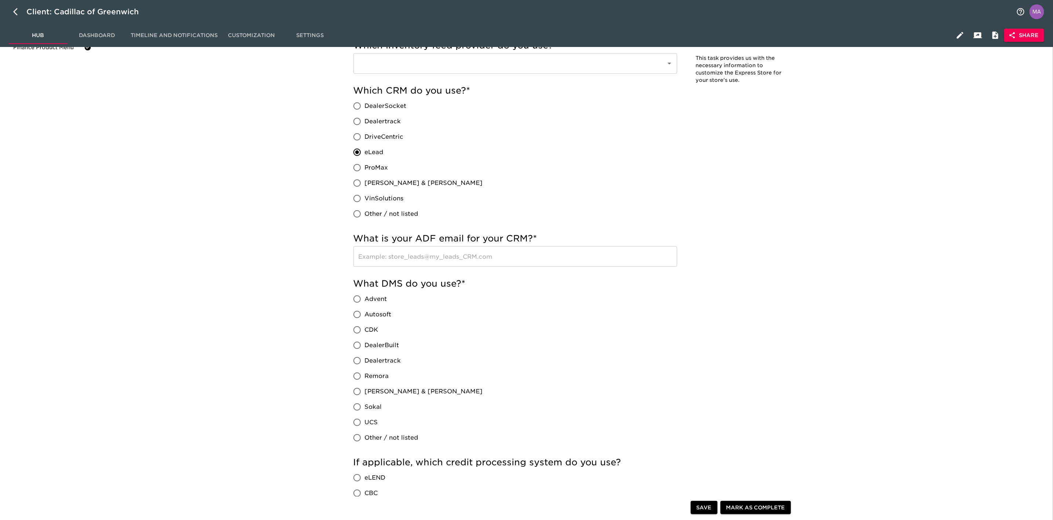
scroll to position [220, 0]
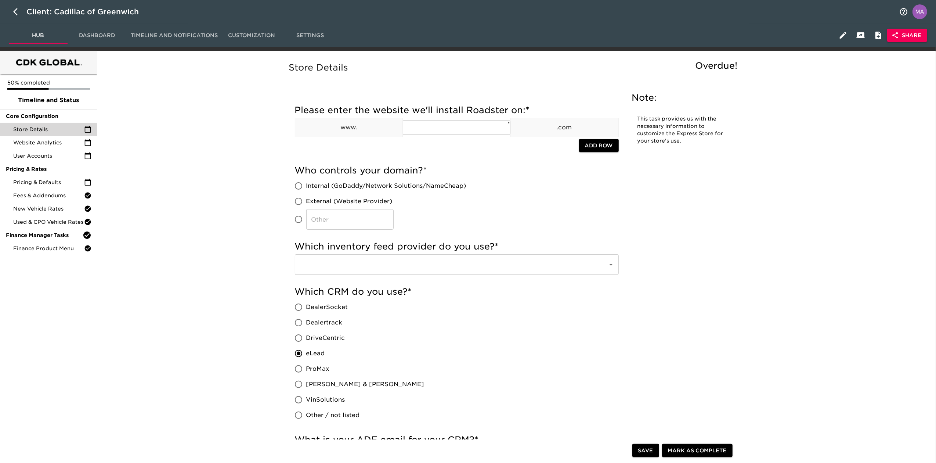
scroll to position [49, 0]
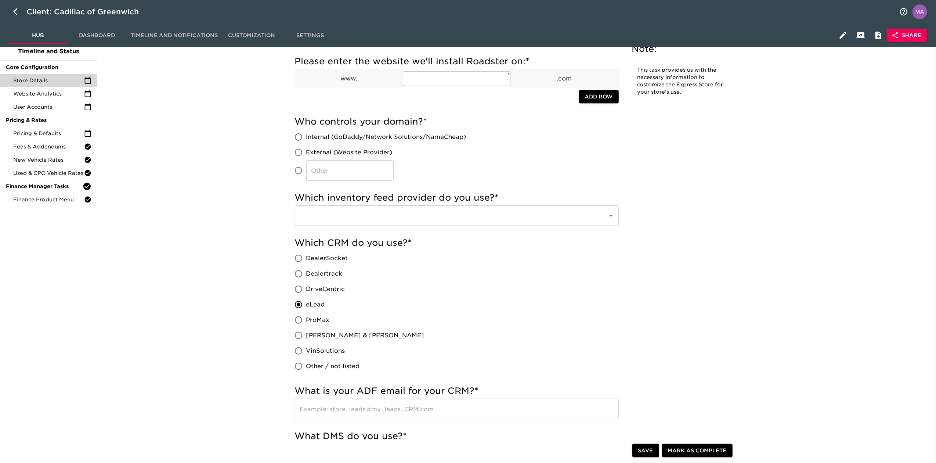
click at [612, 219] on icon "Open" at bounding box center [611, 215] width 9 height 9
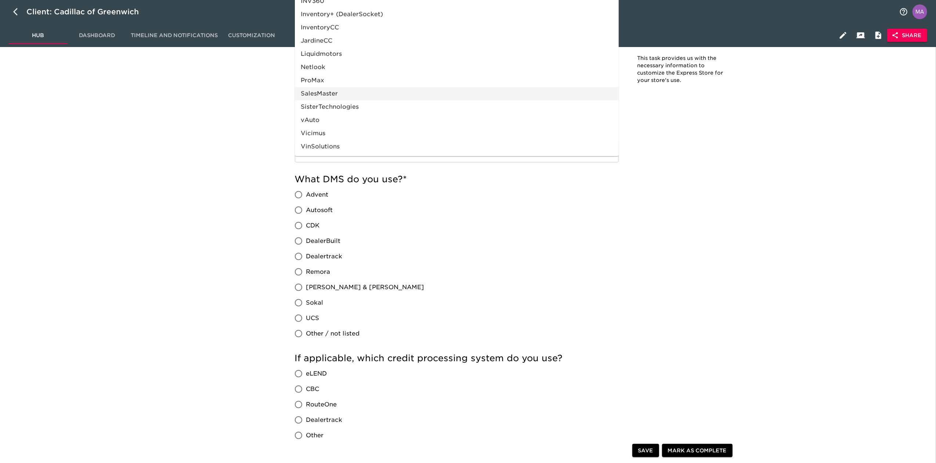
scroll to position [343, 0]
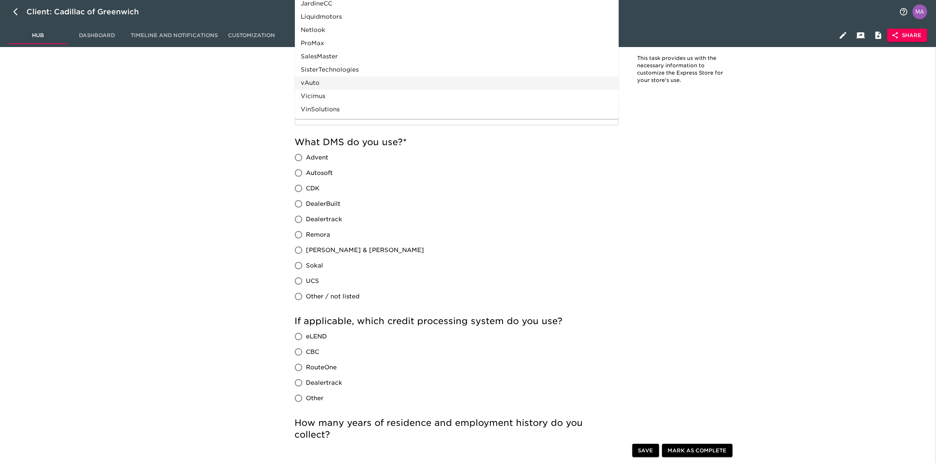
click at [331, 87] on li "vAuto" at bounding box center [457, 82] width 324 height 13
type input "vAuto"
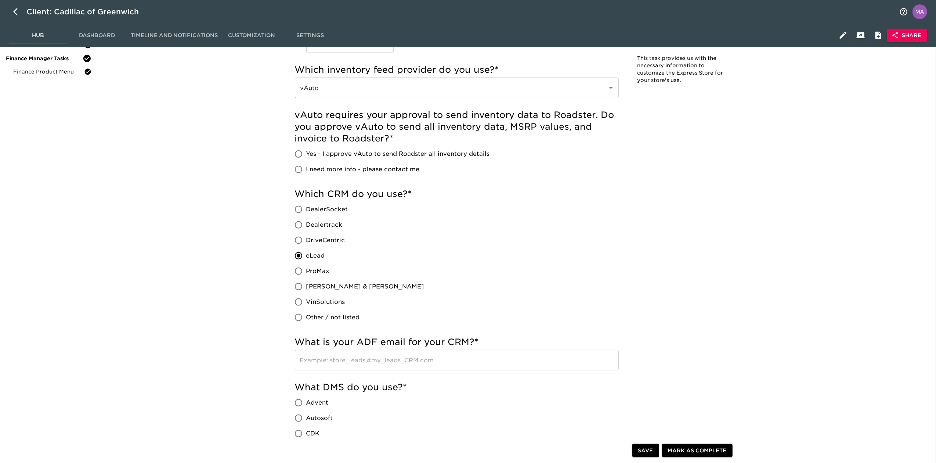
scroll to position [128, 0]
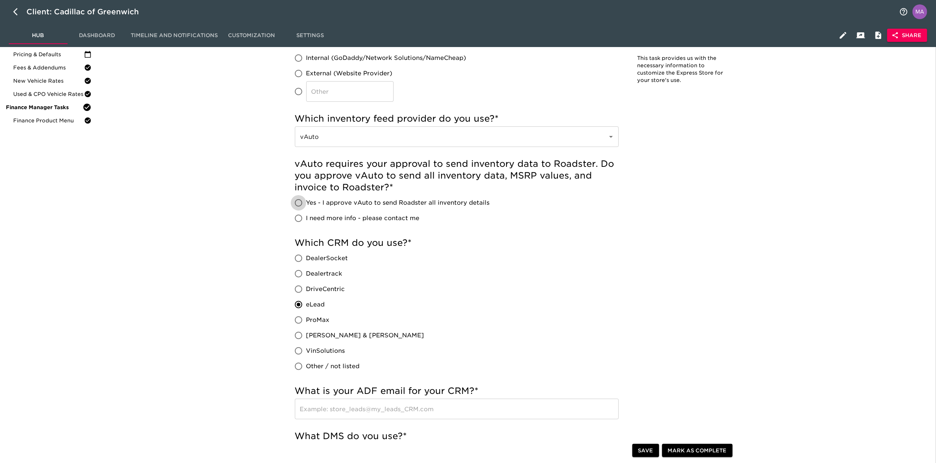
click at [297, 202] on input "Yes - I approve vAuto to send Roadster all inventory details" at bounding box center [298, 202] width 15 height 15
radio input "true"
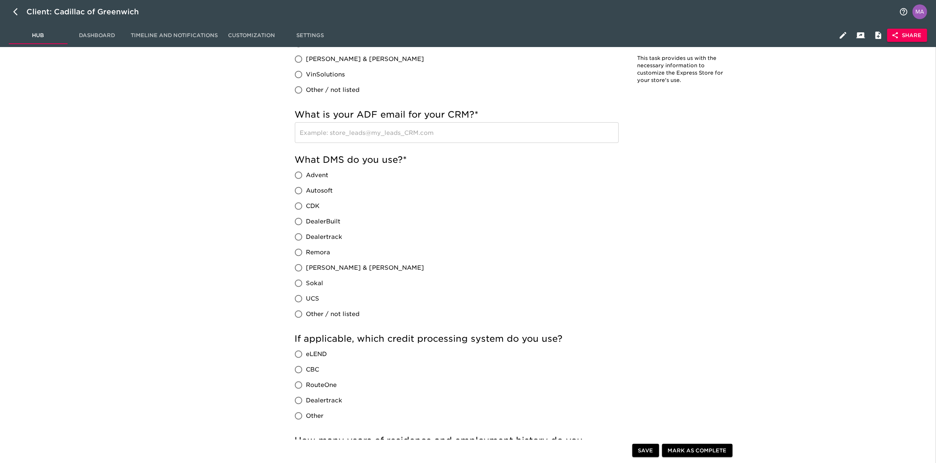
scroll to position [421, 0]
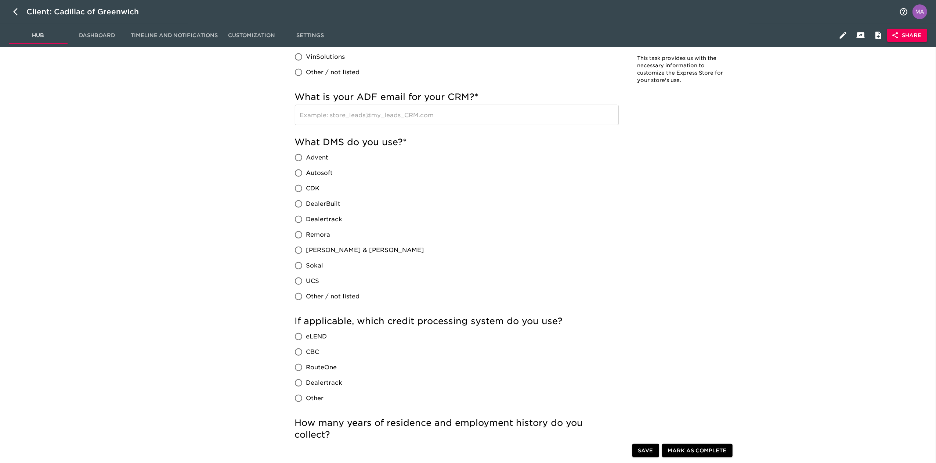
click at [296, 188] on input "CDK" at bounding box center [298, 188] width 15 height 15
radio input "true"
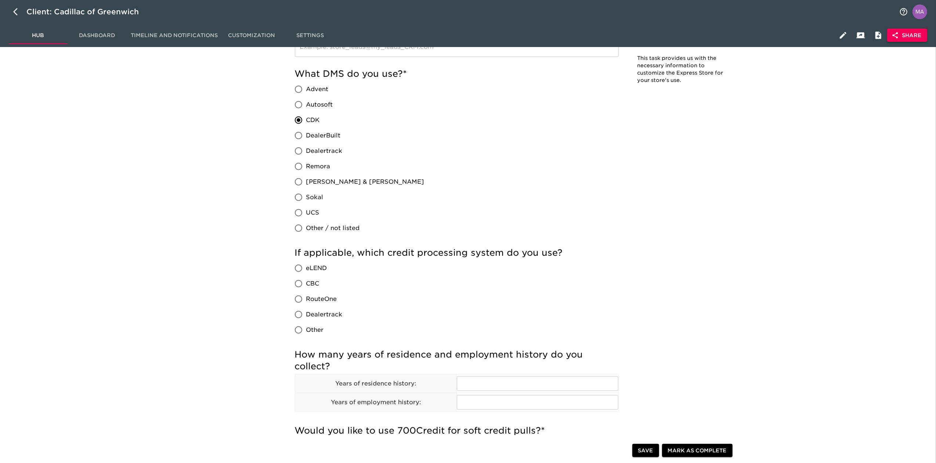
scroll to position [519, 0]
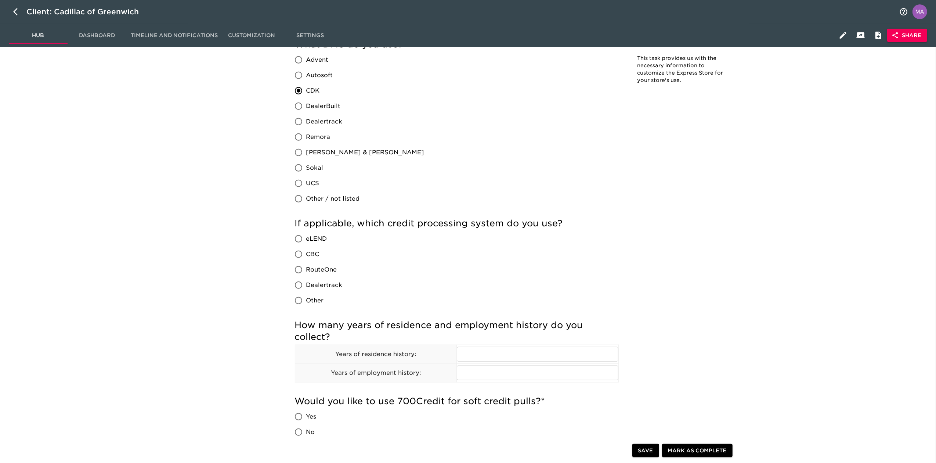
click at [298, 268] on input "RouteOne" at bounding box center [298, 269] width 15 height 15
radio input "true"
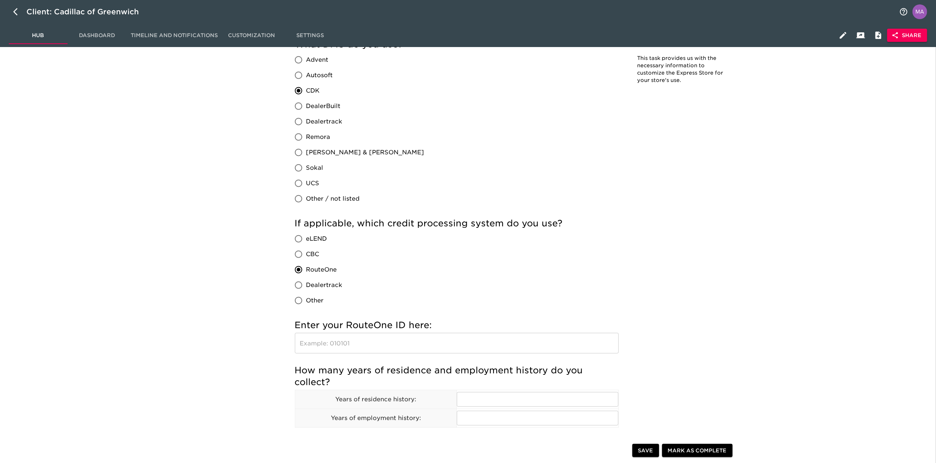
click at [274, 271] on div "Store Details Overdue! Note: This task provides us with the necessary informati…" at bounding box center [514, 402] width 833 height 1732
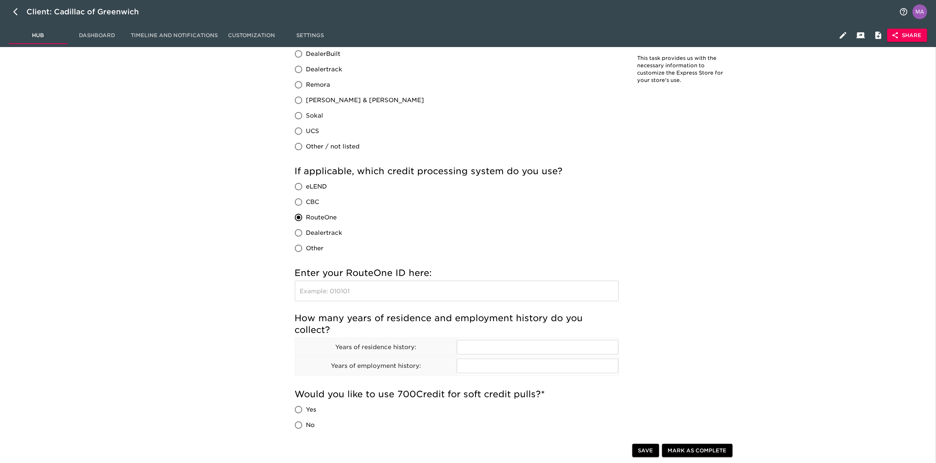
scroll to position [617, 0]
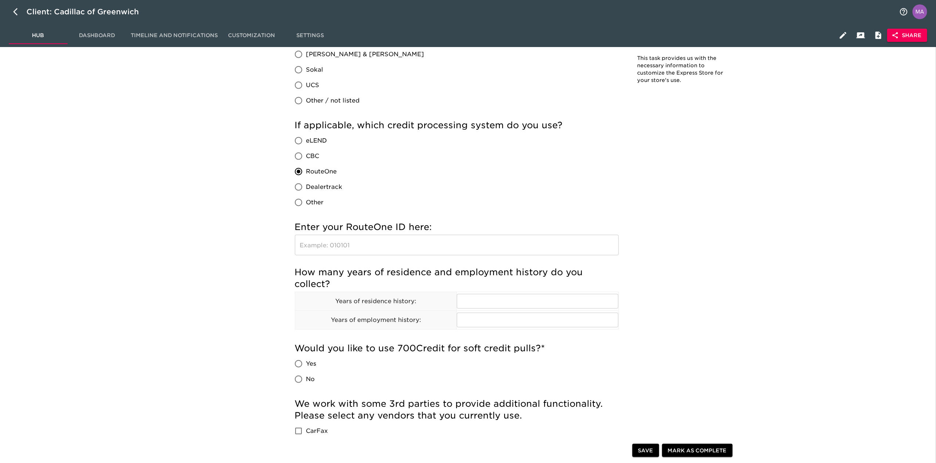
click at [209, 211] on div "Store Details Overdue! Note: This task provides us with the necessary informati…" at bounding box center [514, 304] width 833 height 1732
click at [157, 181] on div "Store Details Overdue! Note: This task provides us with the necessary informati…" at bounding box center [514, 304] width 833 height 1732
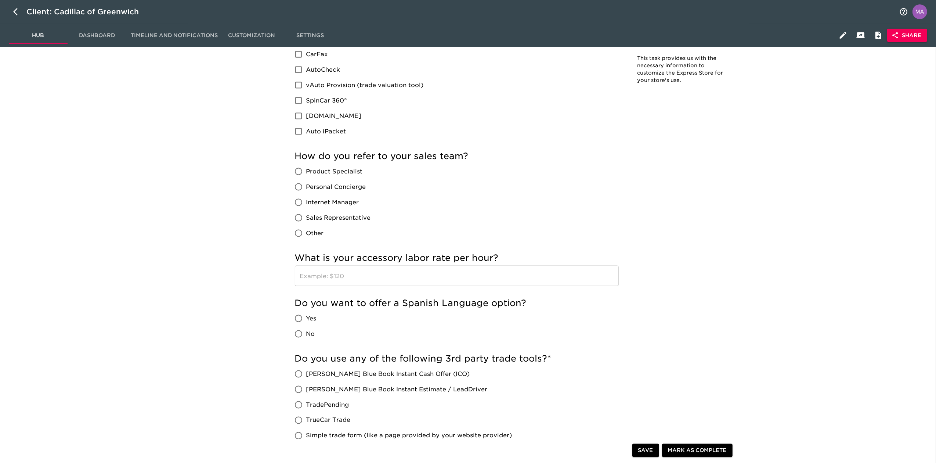
scroll to position [1009, 0]
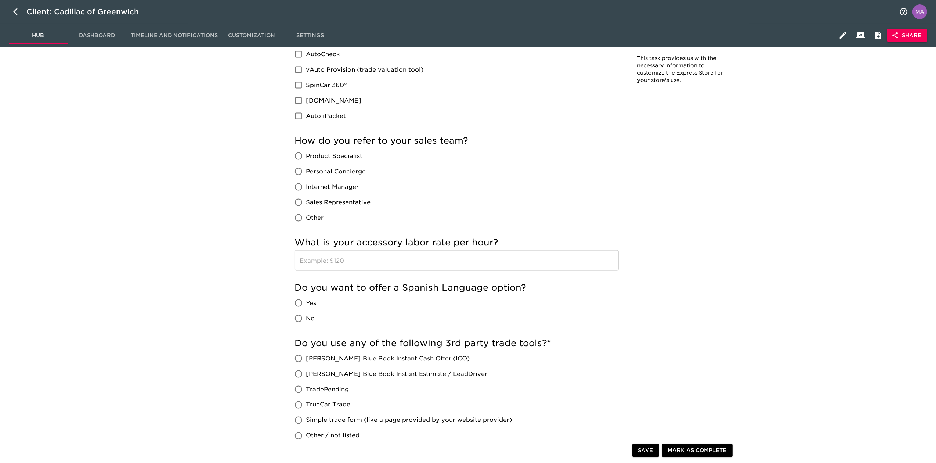
click at [368, 261] on input "text" at bounding box center [457, 260] width 324 height 21
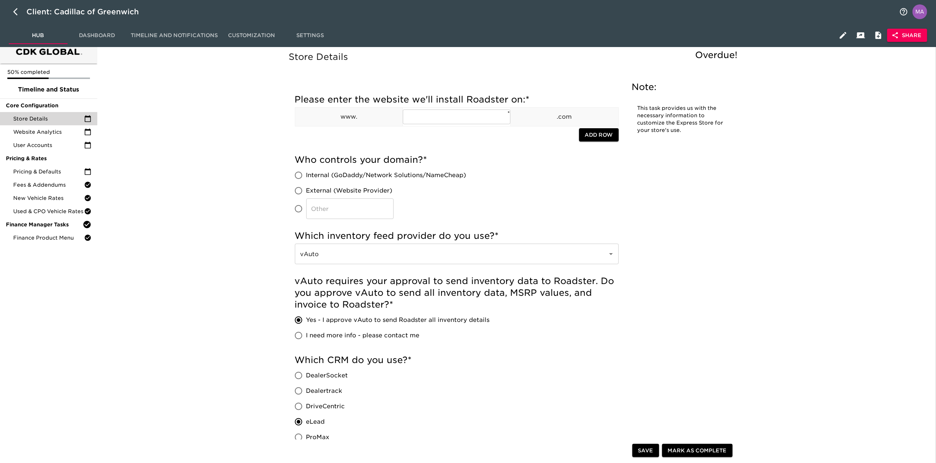
scroll to position [0, 0]
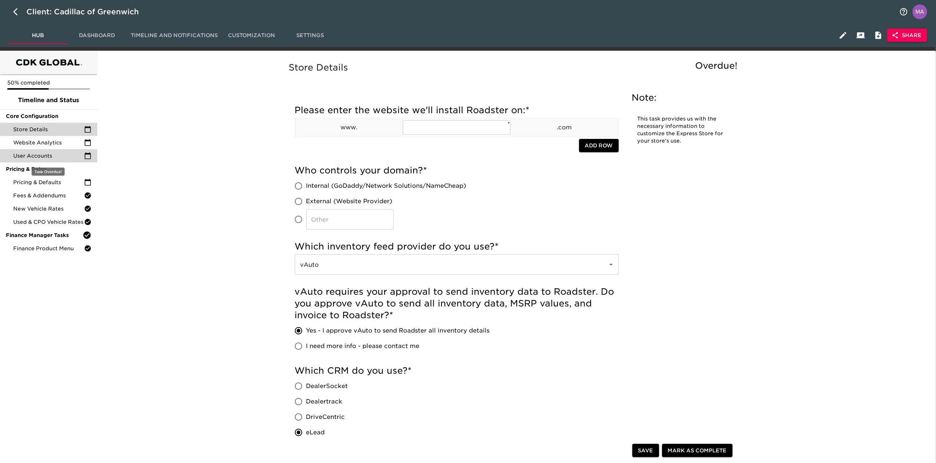
click at [36, 156] on span "User Accounts" at bounding box center [48, 155] width 71 height 7
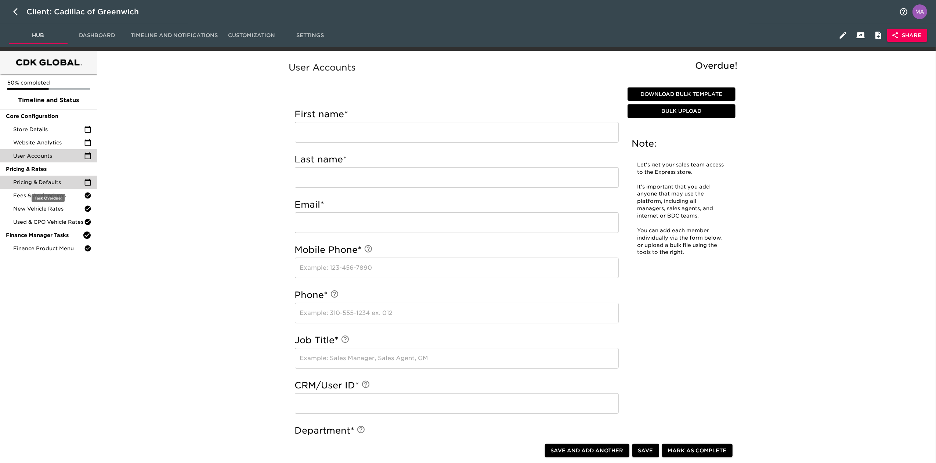
click at [63, 185] on span "Pricing & Defaults" at bounding box center [48, 181] width 71 height 7
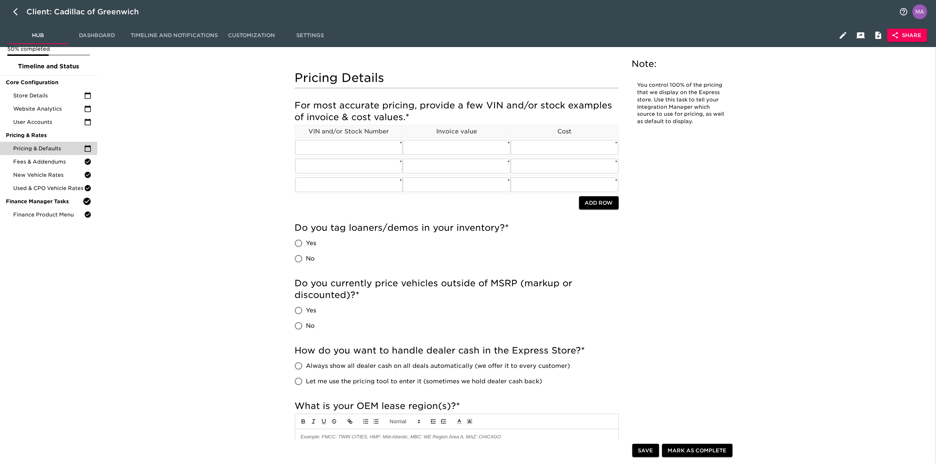
scroll to position [49, 0]
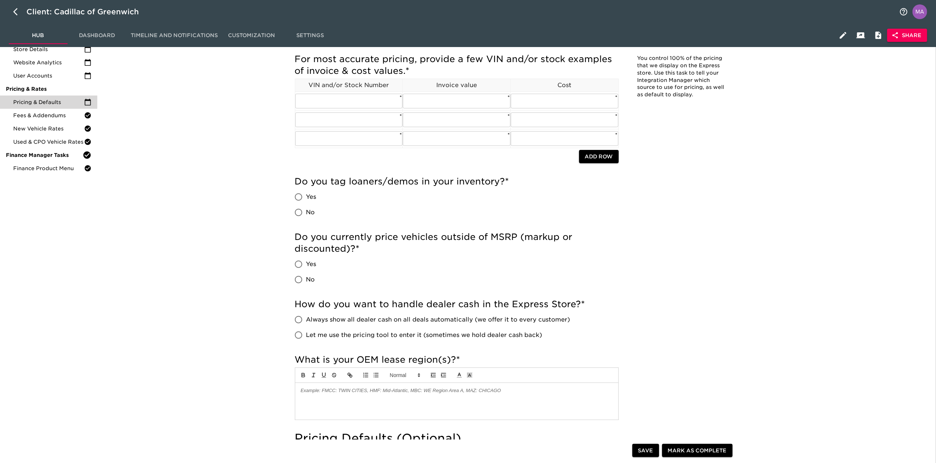
scroll to position [98, 0]
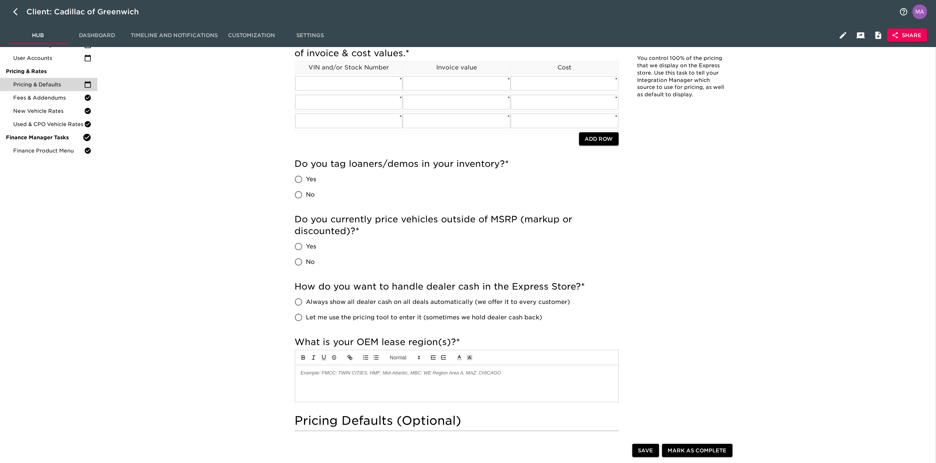
click at [299, 182] on input "Yes" at bounding box center [298, 178] width 15 height 15
radio input "true"
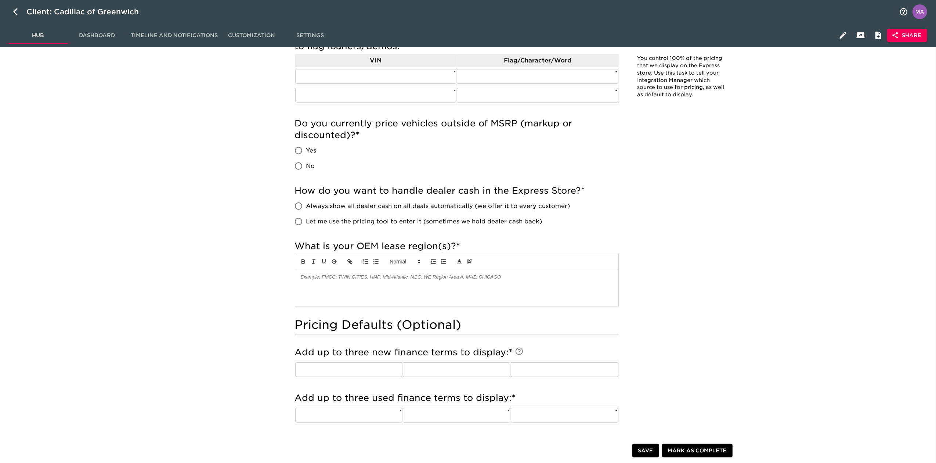
scroll to position [294, 0]
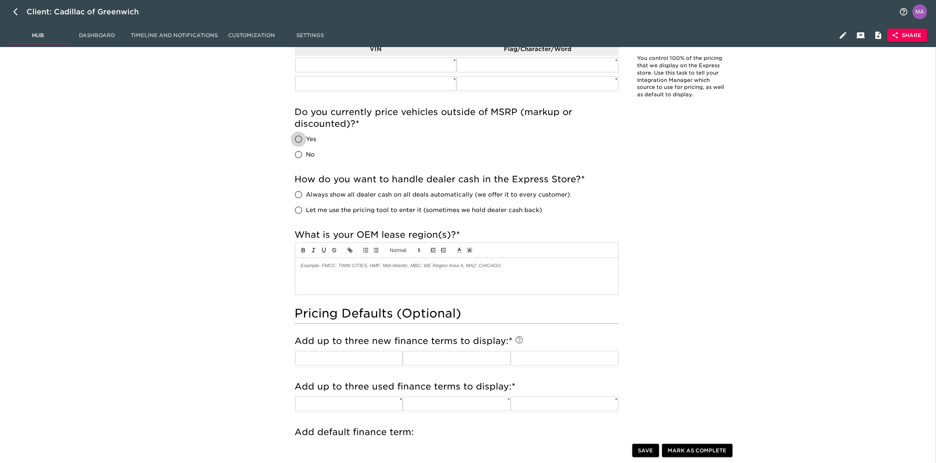
click at [298, 140] on input "Yes" at bounding box center [298, 138] width 15 height 15
radio input "true"
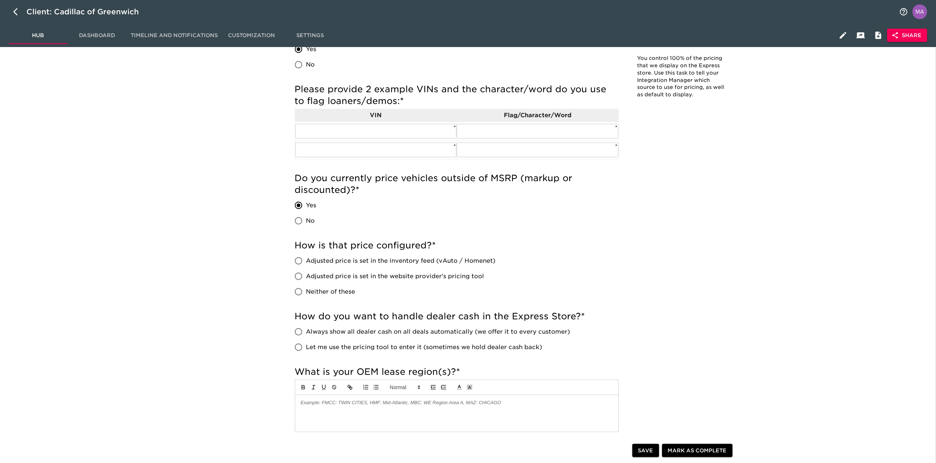
scroll to position [245, 0]
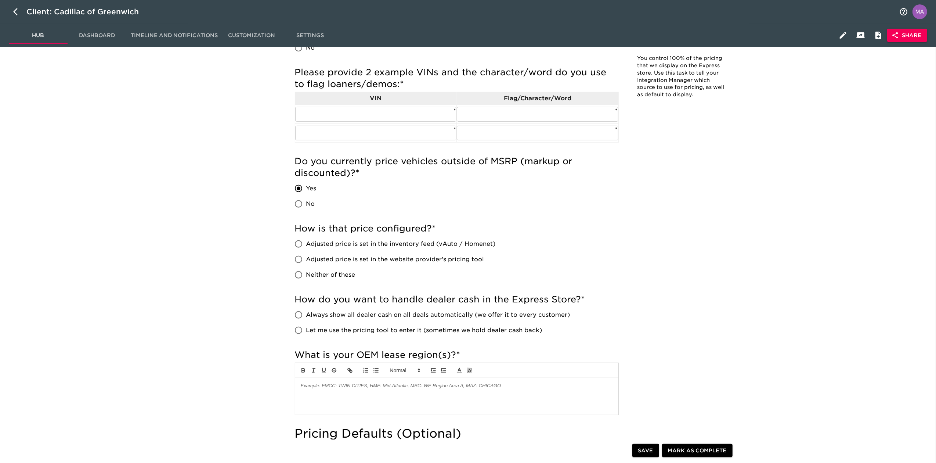
click at [406, 244] on span "Adjusted price is set in the inventory feed (vAuto / Homenet)" at bounding box center [400, 243] width 189 height 9
click at [306, 244] on input "Adjusted price is set in the inventory feed (vAuto / Homenet)" at bounding box center [298, 243] width 15 height 15
radio input "true"
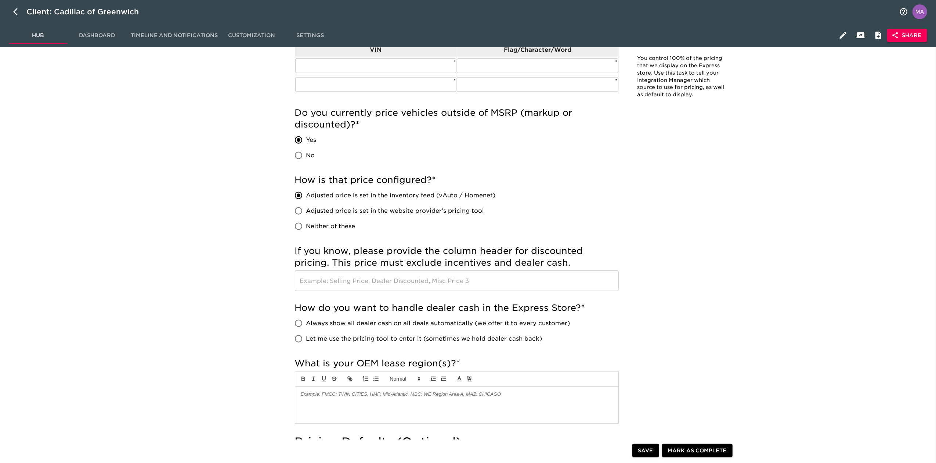
scroll to position [294, 0]
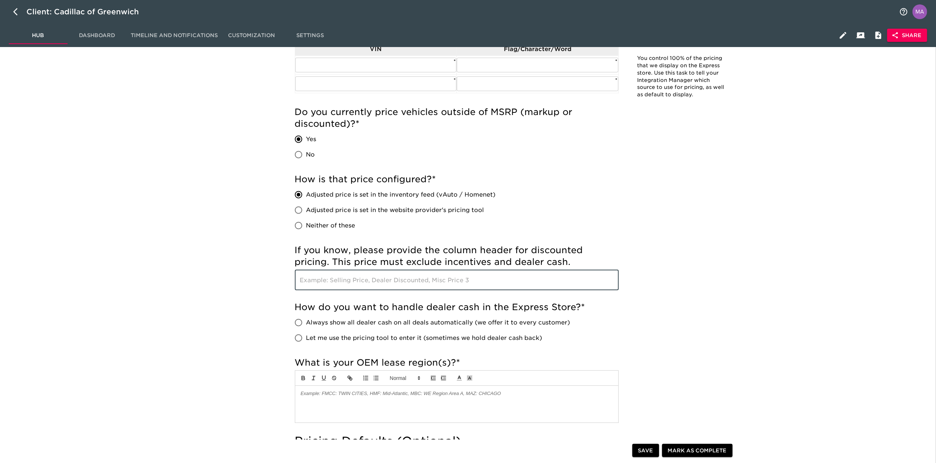
click at [352, 281] on input "text" at bounding box center [457, 279] width 324 height 21
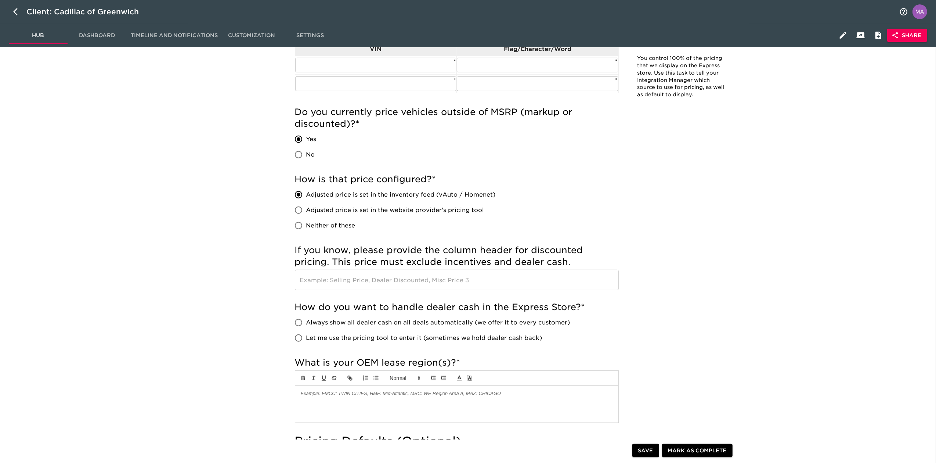
click at [234, 293] on div "Pricing & Defaults Overdue! Note: You control 100% of the pricing that we displ…" at bounding box center [514, 412] width 833 height 1302
click at [160, 258] on div "Pricing & Defaults Overdue! Note: You control 100% of the pricing that we displ…" at bounding box center [514, 412] width 833 height 1302
click at [195, 247] on div "Pricing & Defaults Overdue! Note: You control 100% of the pricing that we displ…" at bounding box center [514, 412] width 833 height 1302
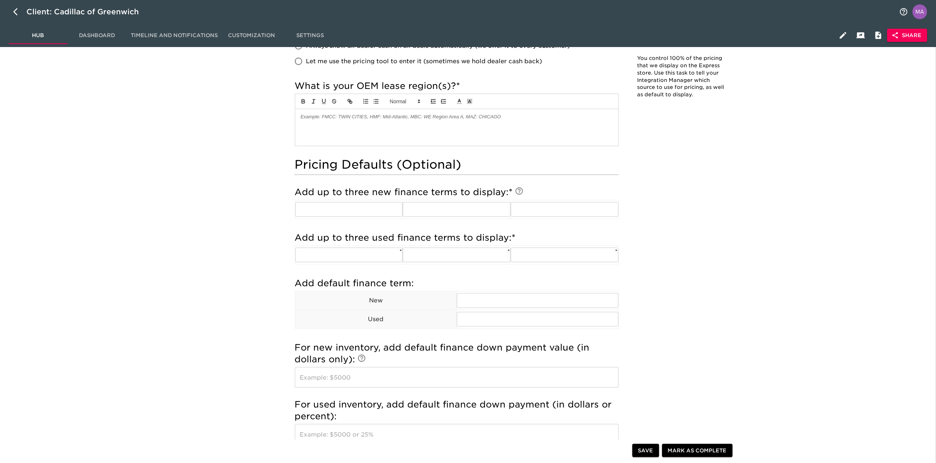
scroll to position [587, 0]
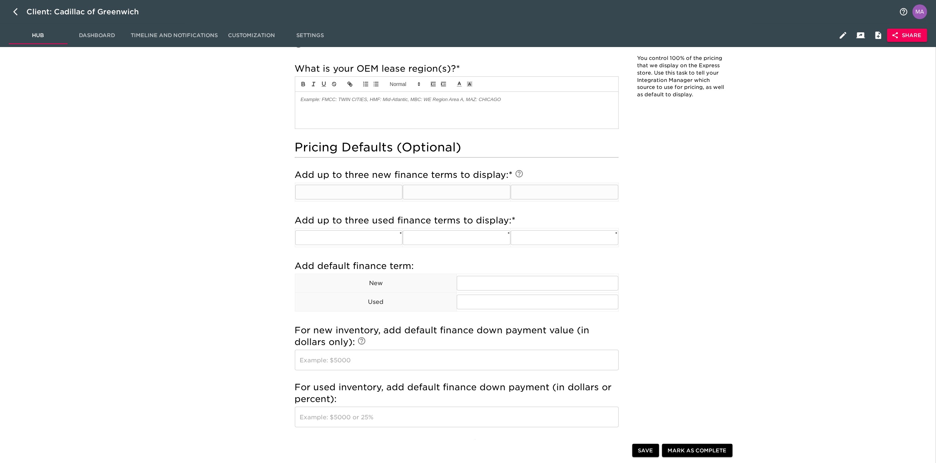
click at [333, 191] on input "text" at bounding box center [349, 192] width 108 height 15
click at [283, 210] on div "Pricing & Defaults Overdue! Note: You control 100% of the pricing that we displ…" at bounding box center [515, 122] width 470 height 1296
click at [347, 190] on input "text" at bounding box center [349, 192] width 108 height 15
type input "48"
type input "60"
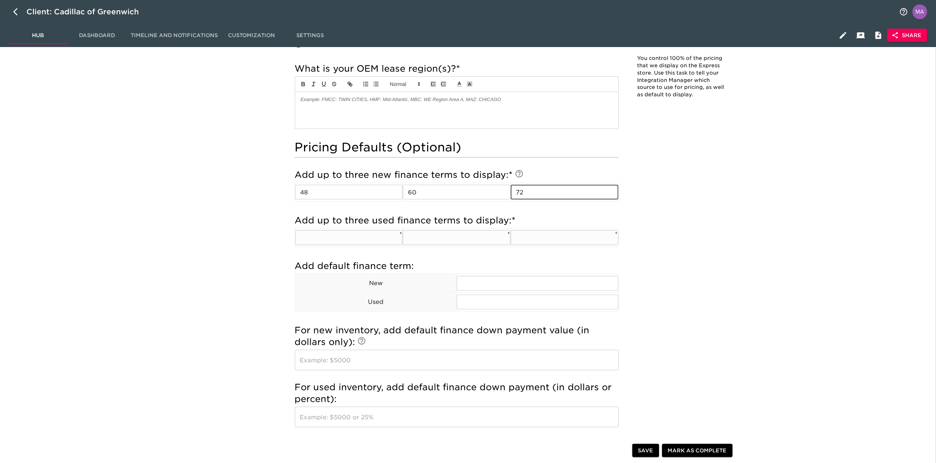
type input "72"
click at [332, 237] on input "text" at bounding box center [349, 237] width 108 height 15
type input "48"
type input "60"
type input "72"
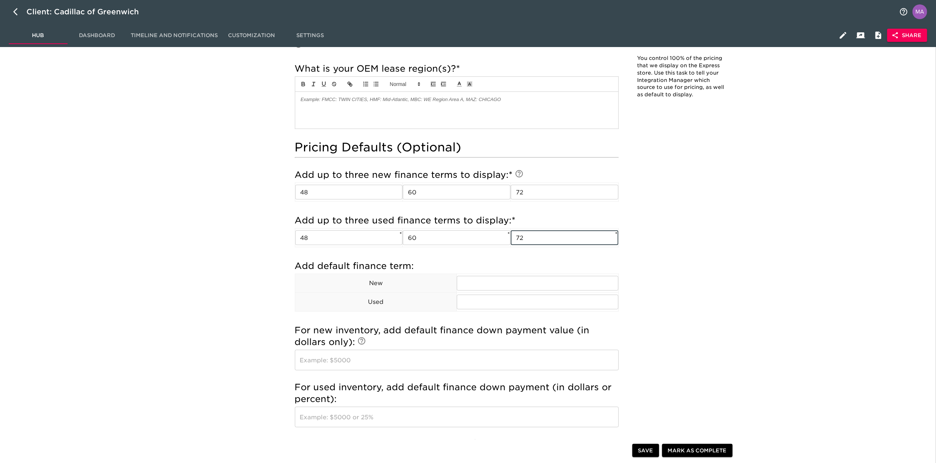
click at [269, 300] on div "Pricing & Defaults Overdue! Note: You control 100% of the pricing that we displ…" at bounding box center [514, 119] width 833 height 1302
click at [485, 289] on input "text" at bounding box center [538, 283] width 162 height 15
type input "72"
click at [479, 303] on input "text" at bounding box center [538, 301] width 162 height 15
type input "72"
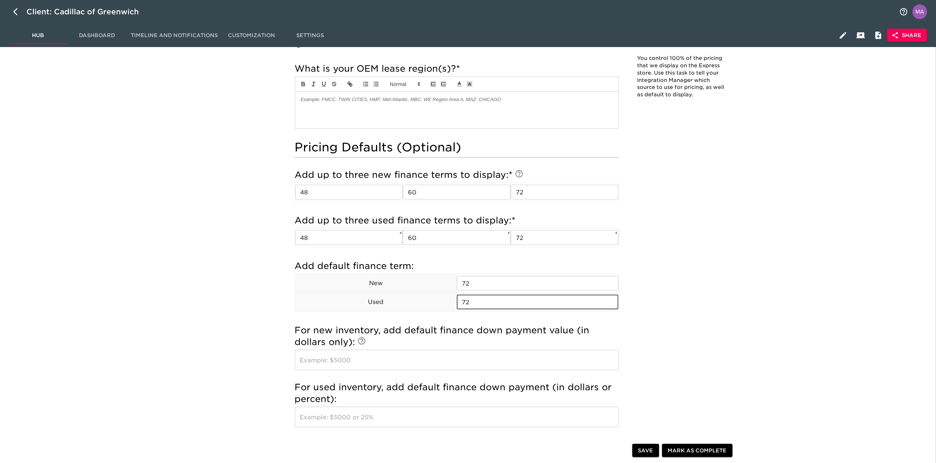
click at [232, 303] on div "Pricing & Defaults Overdue! Note: You control 100% of the pricing that we displ…" at bounding box center [514, 119] width 833 height 1302
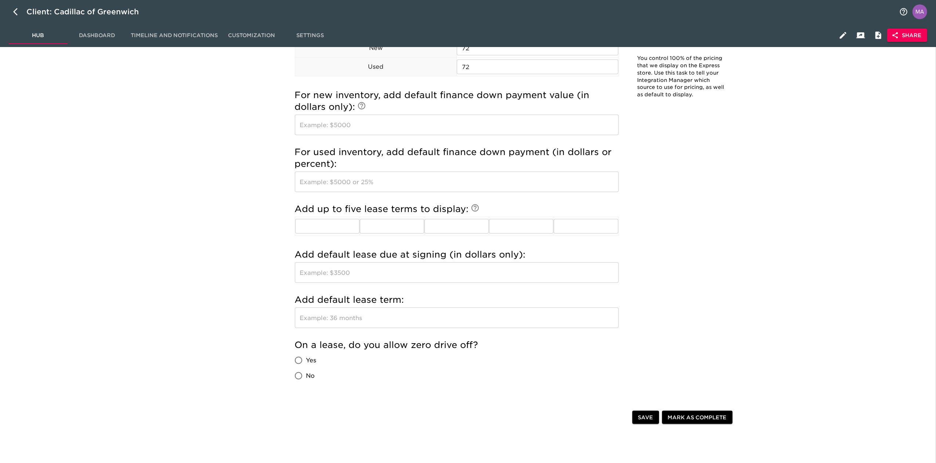
scroll to position [832, 0]
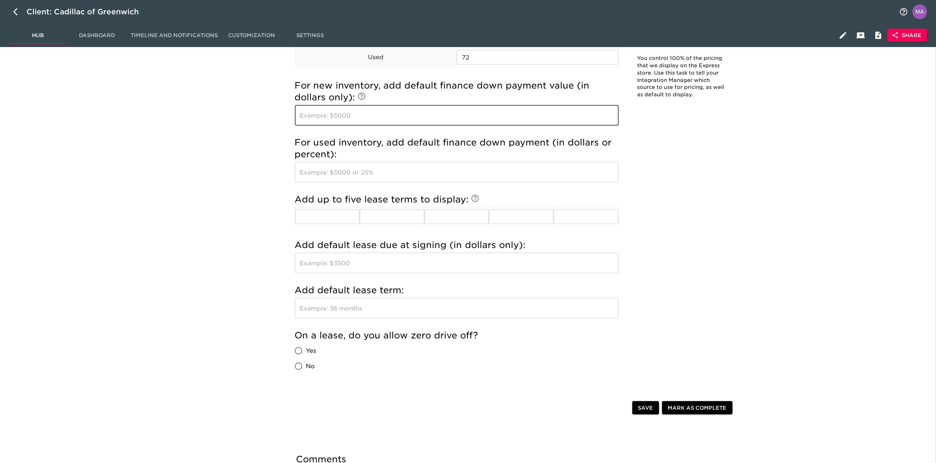
click at [440, 121] on input "text" at bounding box center [457, 115] width 324 height 21
click at [361, 109] on input "text" at bounding box center [457, 115] width 324 height 21
type input "5000"
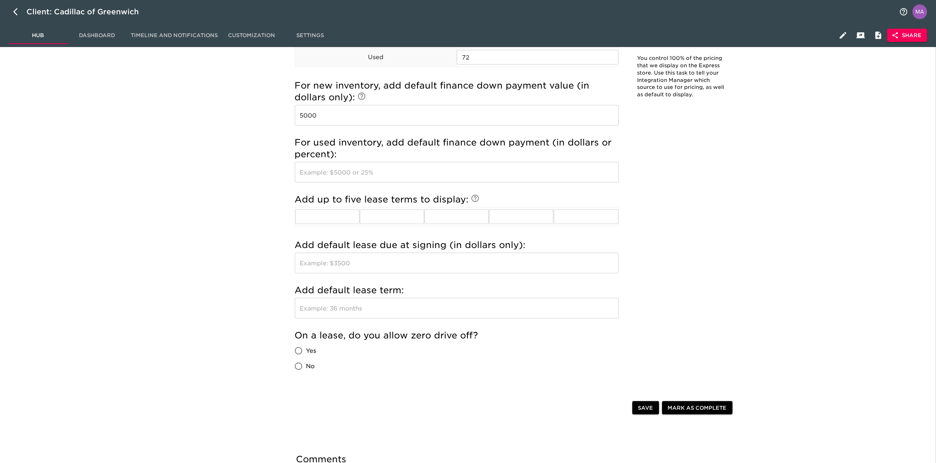
click at [422, 177] on input "text" at bounding box center [457, 172] width 324 height 21
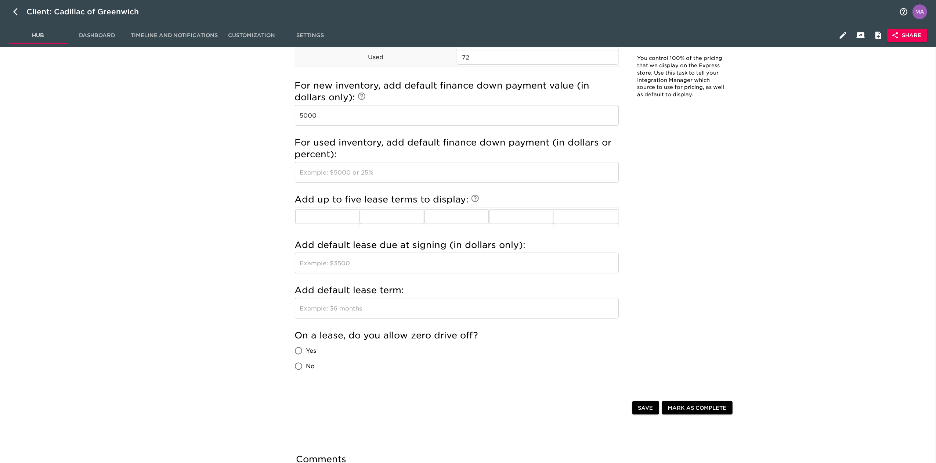
click at [334, 174] on input "text" at bounding box center [457, 172] width 324 height 21
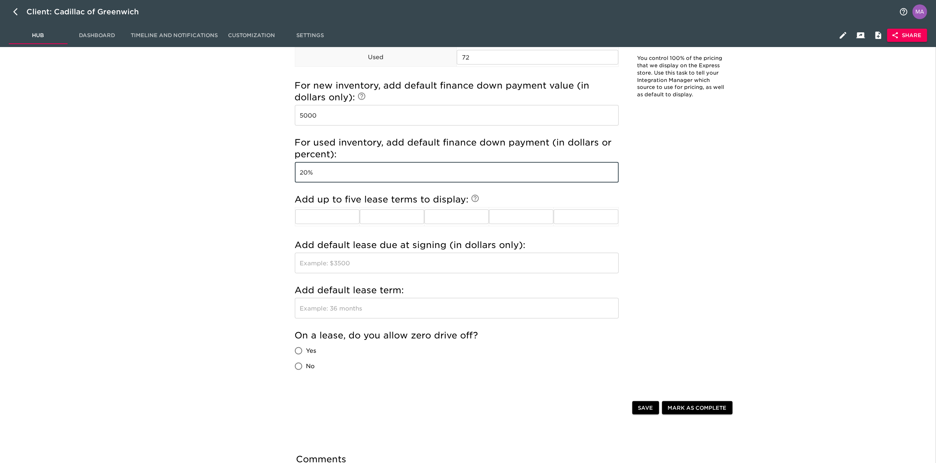
type input "20%"
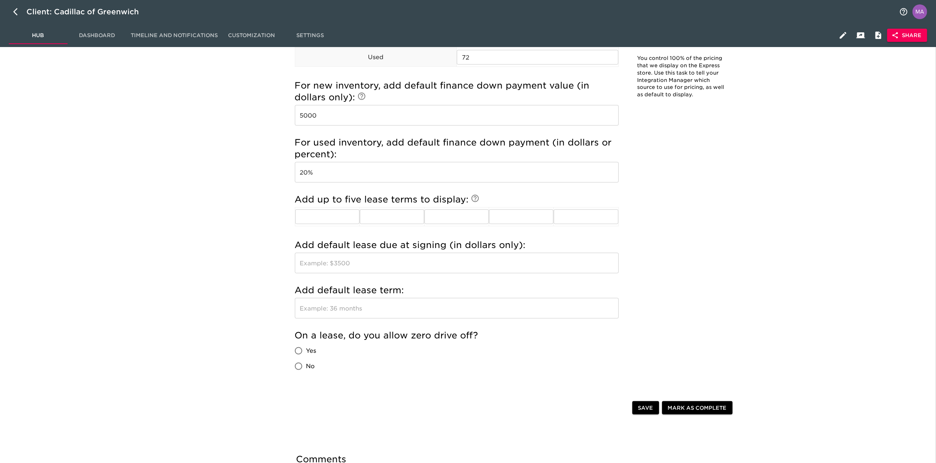
click at [322, 217] on input "text" at bounding box center [327, 216] width 64 height 15
type input "24"
type input "36"
type input "39"
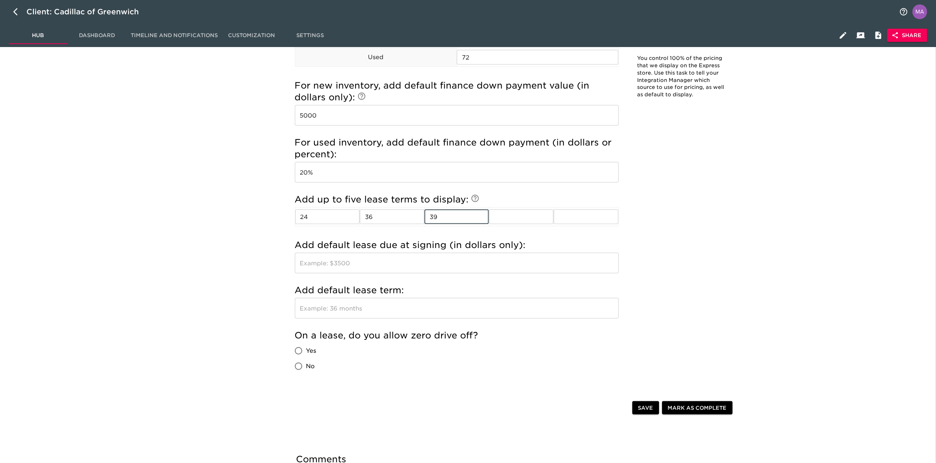
click at [390, 265] on input "text" at bounding box center [457, 263] width 324 height 21
click at [359, 269] on input "text" at bounding box center [457, 263] width 324 height 21
type input "3500"
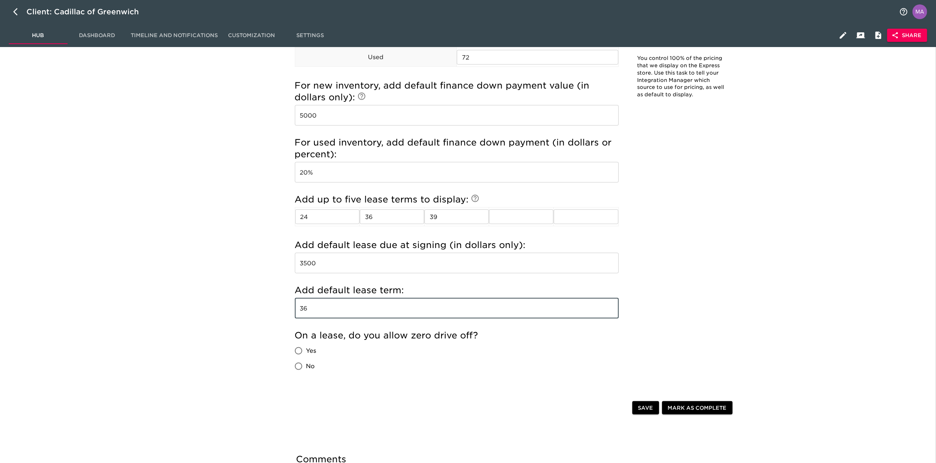
type input "36"
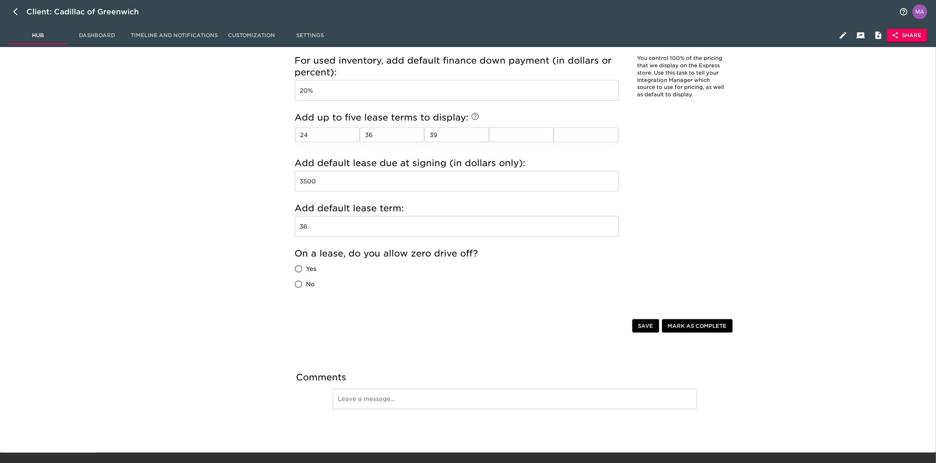
scroll to position [930, 0]
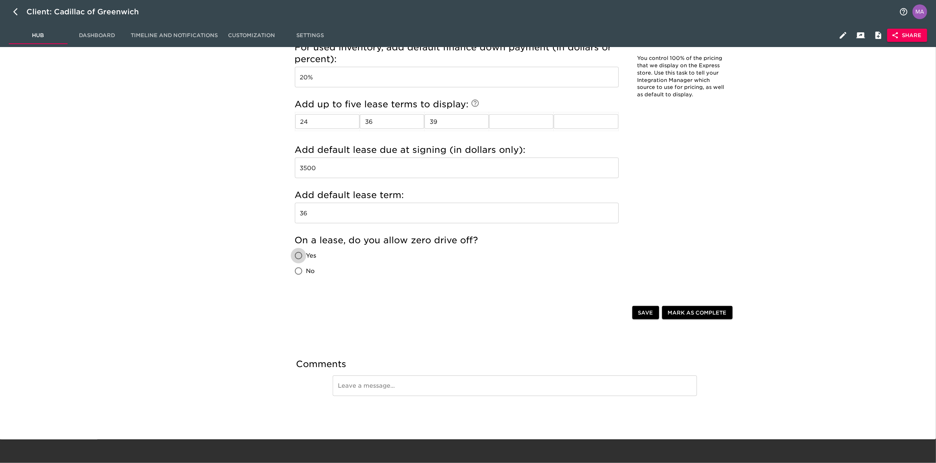
click at [297, 258] on input "Yes" at bounding box center [298, 255] width 15 height 15
radio input "true"
click at [644, 309] on span "Save" at bounding box center [645, 312] width 15 height 9
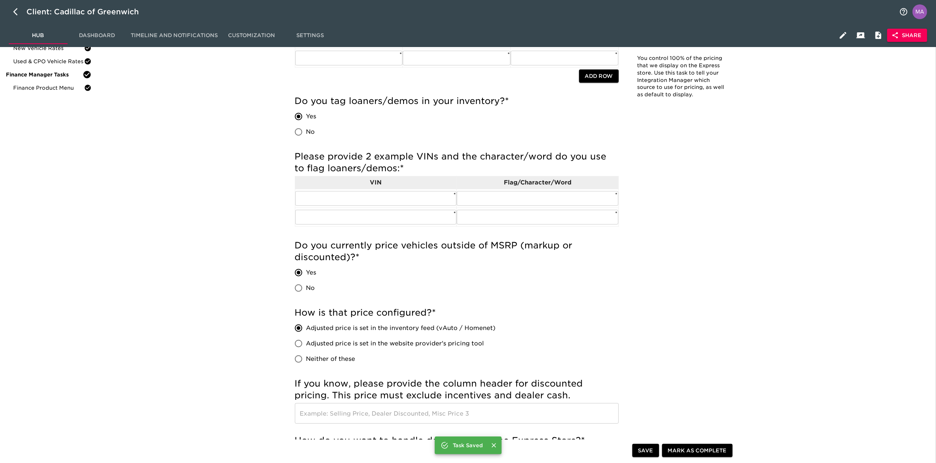
scroll to position [0, 0]
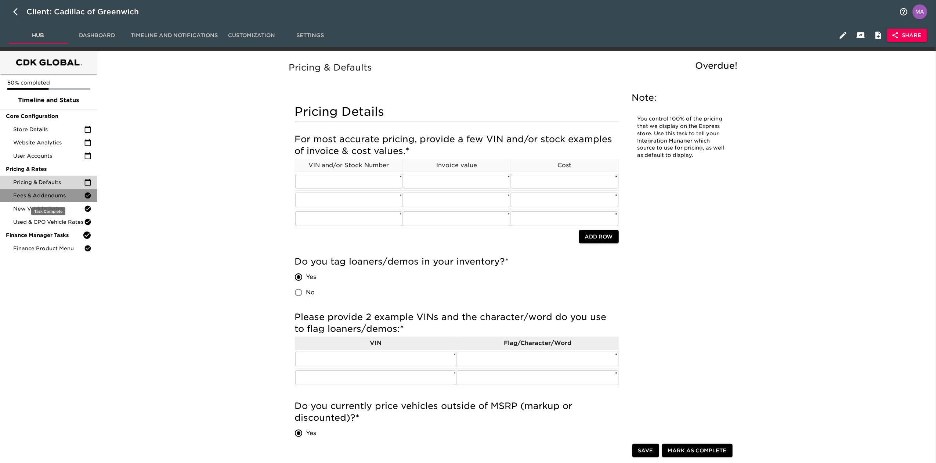
click at [44, 196] on span "Fees & Addendums" at bounding box center [48, 195] width 71 height 7
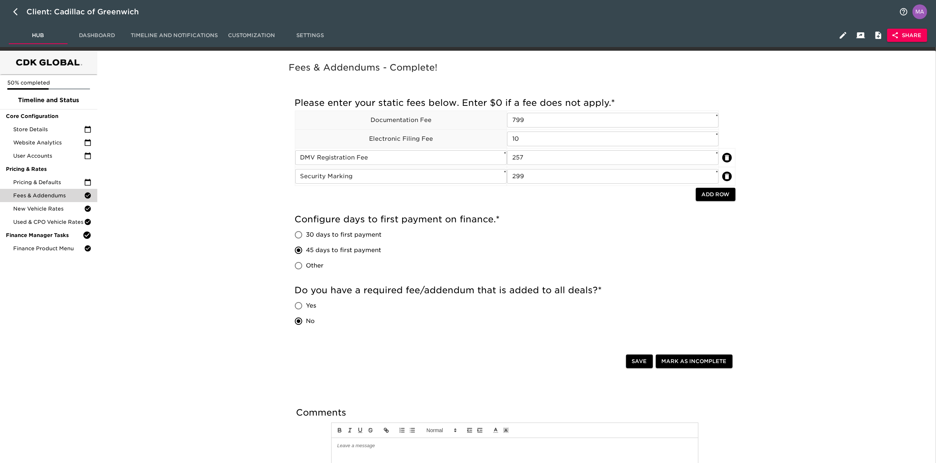
click at [289, 197] on div "Incomplete: Enter custom days to first payment. Please enter your static fees b…" at bounding box center [515, 215] width 452 height 257
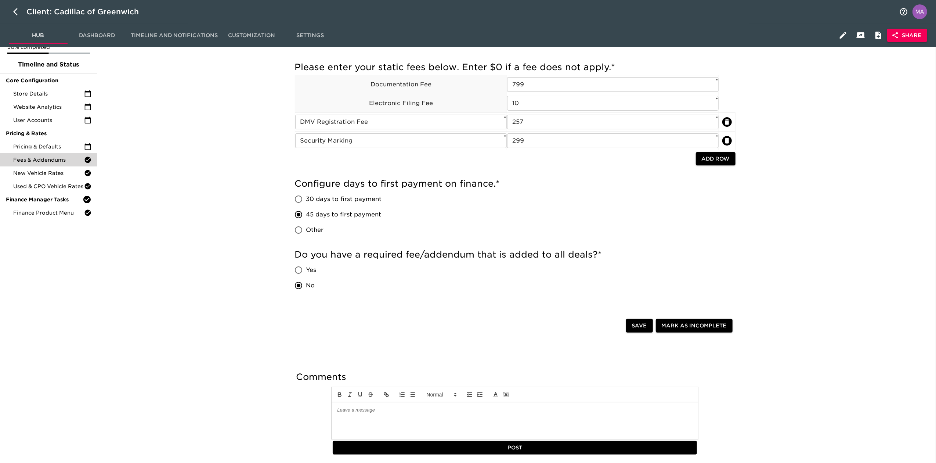
scroll to position [49, 0]
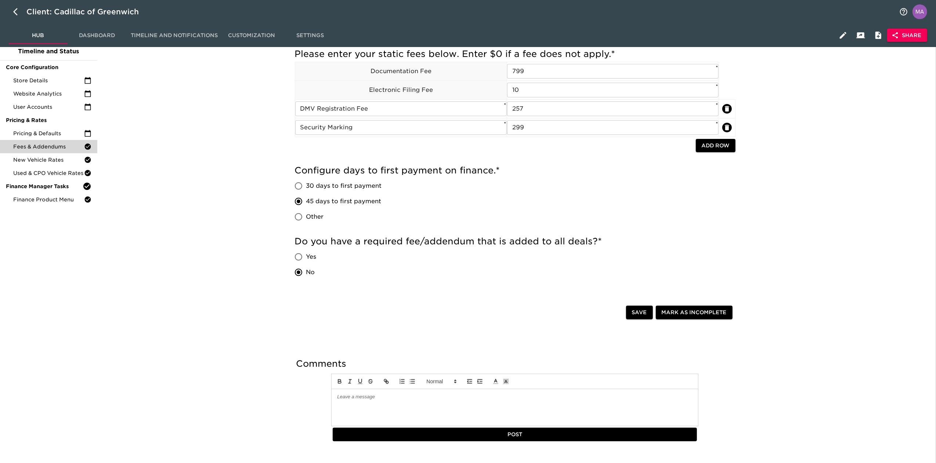
click at [302, 256] on input "Yes" at bounding box center [298, 256] width 15 height 15
radio input "true"
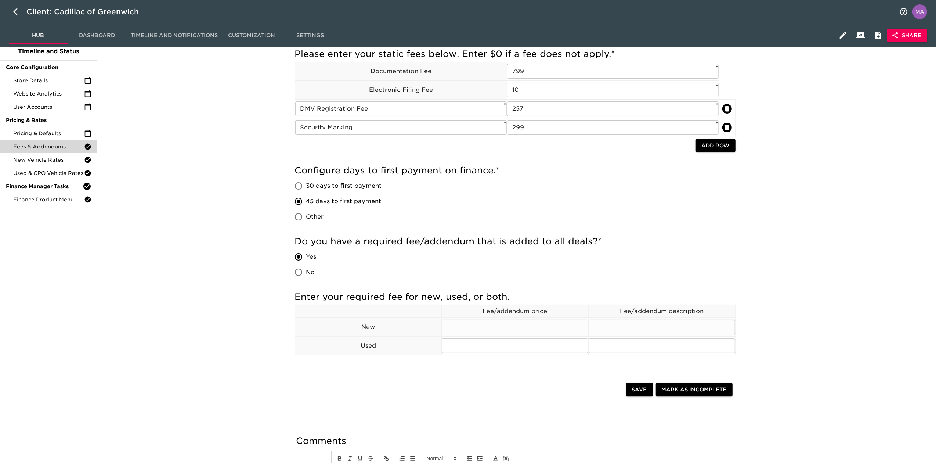
click at [459, 333] on input "text" at bounding box center [515, 326] width 146 height 15
type input "security marking"
type input "299"
click at [459, 333] on input "security marking" at bounding box center [515, 326] width 146 height 15
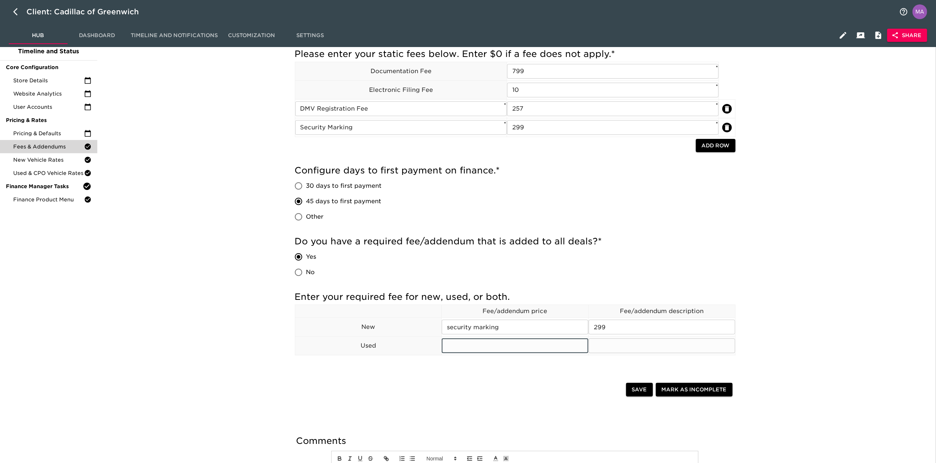
click at [459, 346] on input "text" at bounding box center [515, 345] width 146 height 15
paste input "security marking"
type input "security marking"
click at [633, 331] on input "299" at bounding box center [662, 326] width 146 height 15
click at [633, 330] on input "299" at bounding box center [662, 326] width 146 height 15
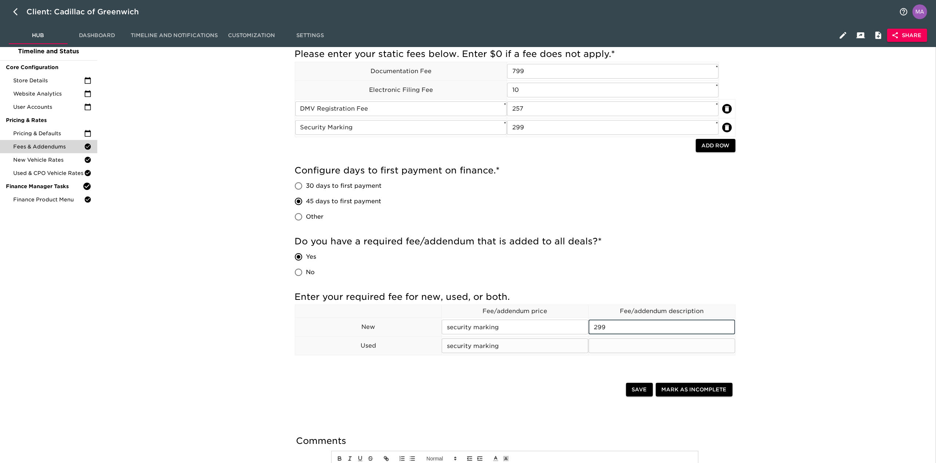
click at [626, 348] on input "text" at bounding box center [662, 345] width 146 height 15
type input "299"
click at [562, 386] on div at bounding box center [462, 390] width 328 height 15
click at [631, 393] on button "Save" at bounding box center [639, 390] width 27 height 14
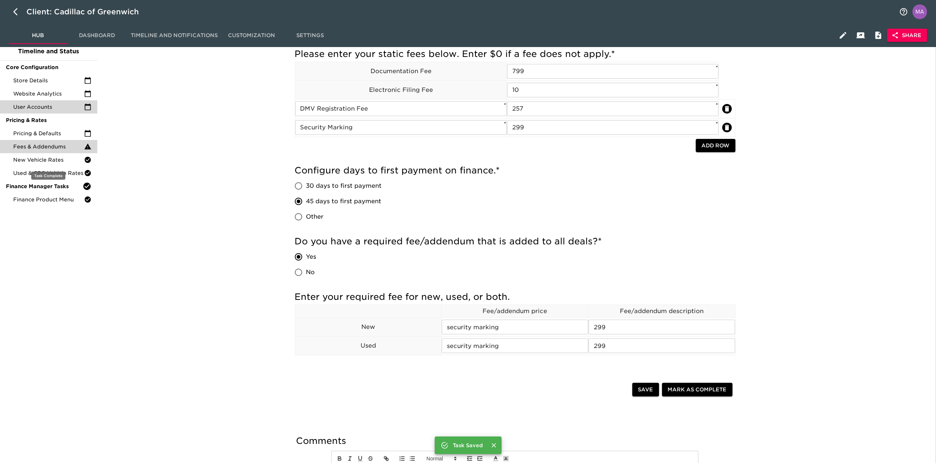
click at [62, 160] on span "New Vehicle Rates" at bounding box center [48, 159] width 71 height 7
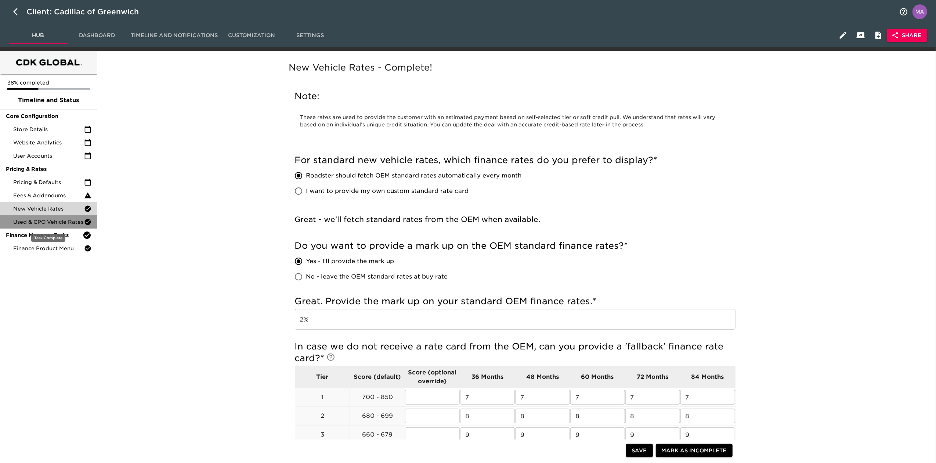
click at [51, 219] on span "Used & CPO Vehicle Rates" at bounding box center [48, 221] width 71 height 7
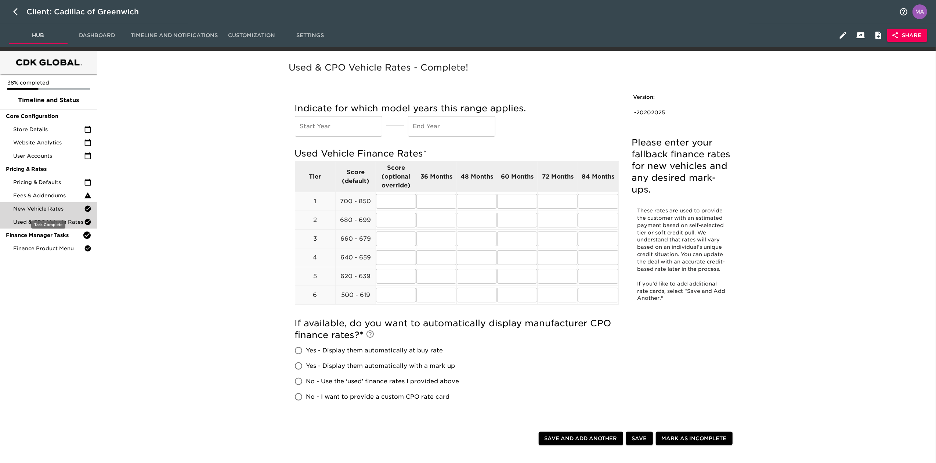
click at [57, 210] on span "New Vehicle Rates" at bounding box center [48, 208] width 71 height 7
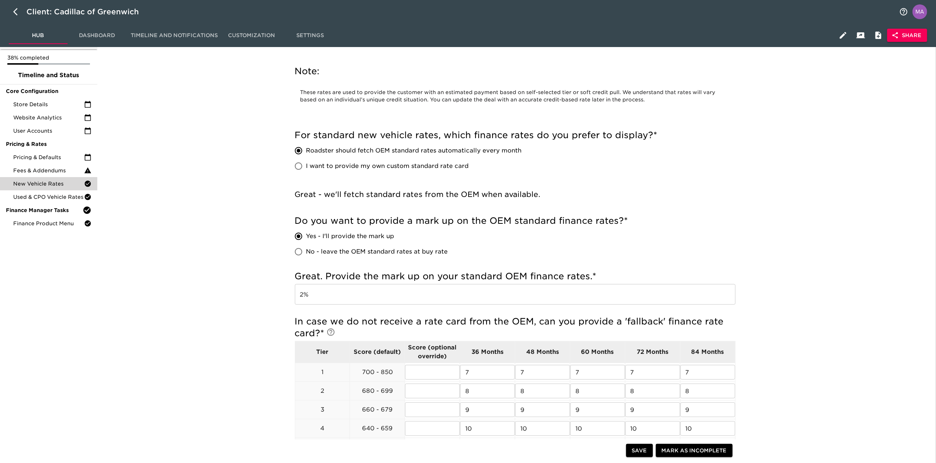
scroll to position [49, 0]
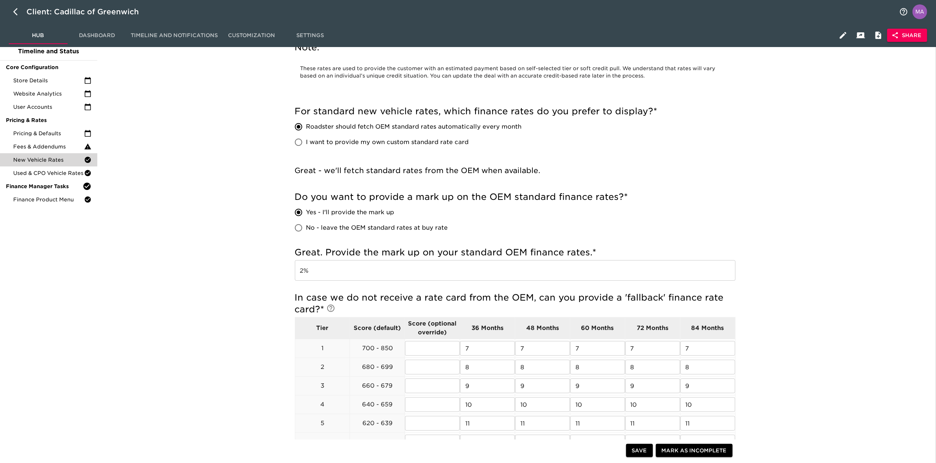
click at [276, 191] on div "New Vehicle Rates - Complete! Note: These rates are used to provide the custome…" at bounding box center [514, 429] width 833 height 847
click at [18, 175] on span "Used & CPO Vehicle Rates" at bounding box center [48, 172] width 71 height 7
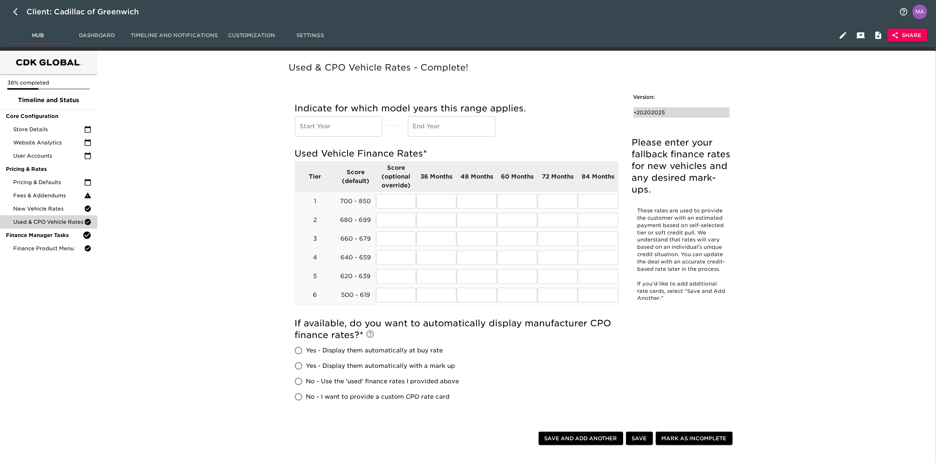
click at [644, 111] on div "• 20202025" at bounding box center [676, 112] width 84 height 7
type input "2020"
type input "2025"
radio input "true"
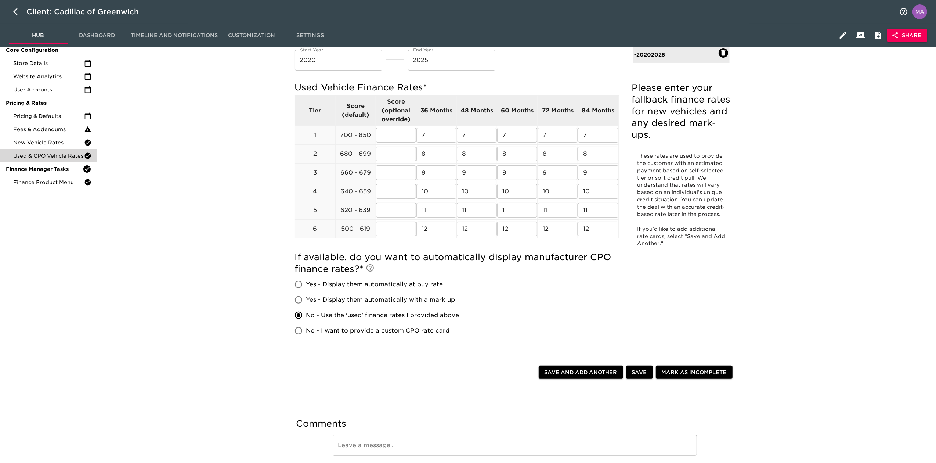
scroll to position [49, 0]
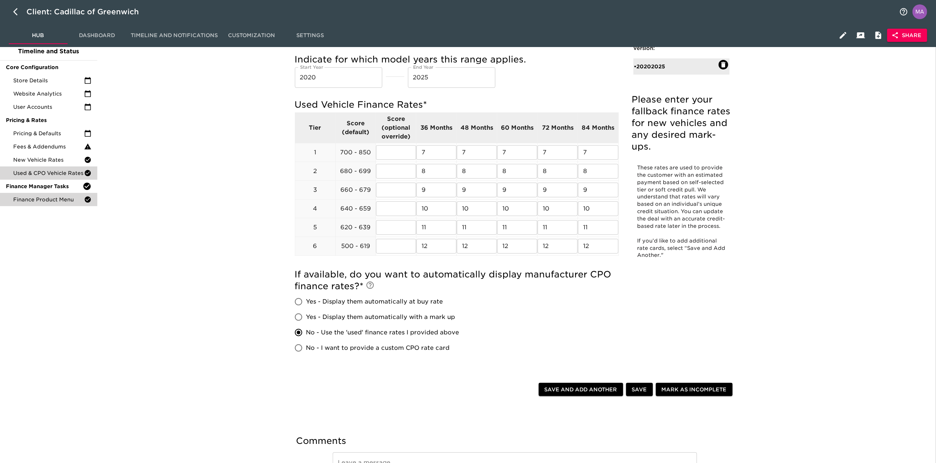
click at [46, 200] on span "Finance Product Menu" at bounding box center [48, 199] width 71 height 7
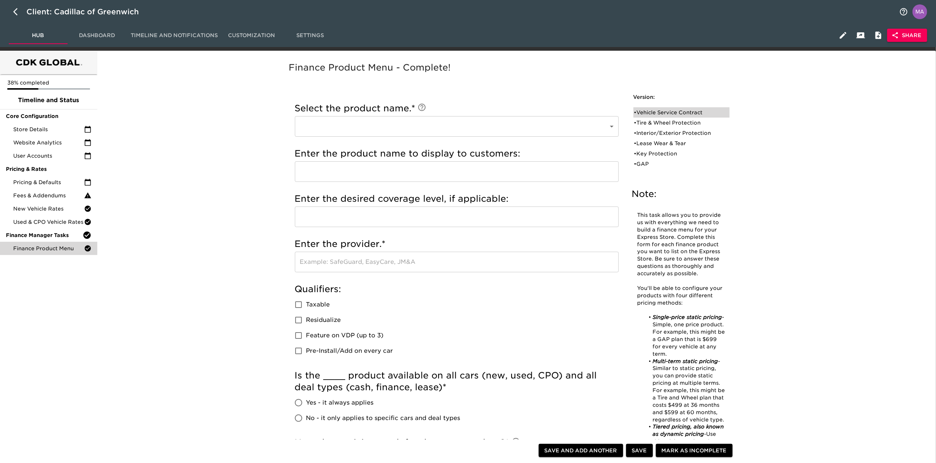
click at [705, 110] on div "• Vehicle Service Contract" at bounding box center [676, 112] width 84 height 7
type input "Vehicle Service Contract"
type input "Platinum"
type input "Cadillac Protection"
checkbox input "true"
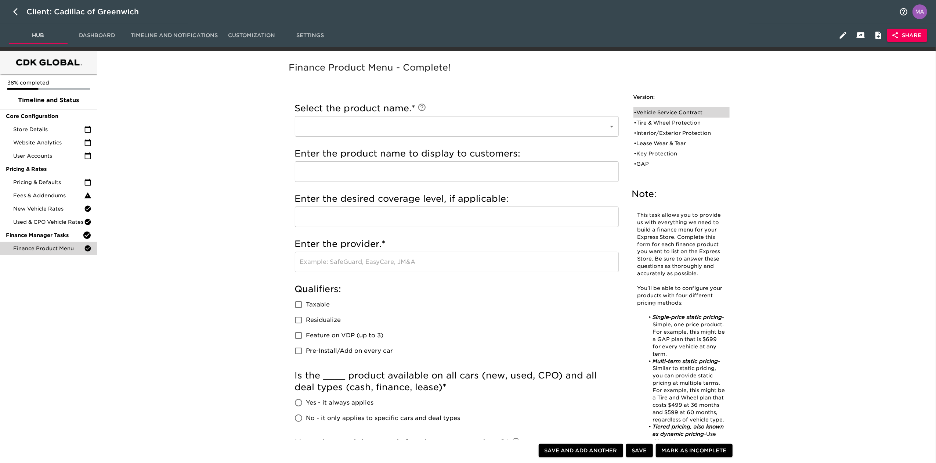
radio input "true"
checkbox input "true"
radio input "true"
type input "1000"
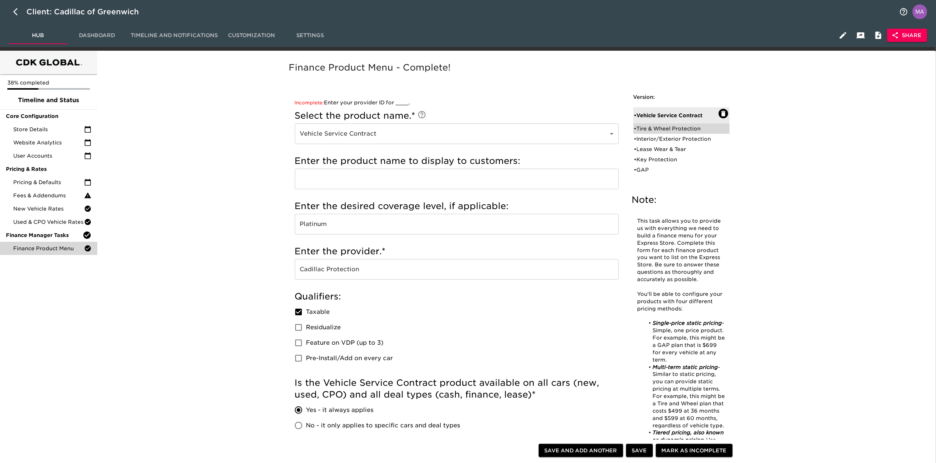
click at [678, 125] on div "• Tire & Wheel Protection" at bounding box center [676, 128] width 84 height 7
type input "Tire & Wheel Protection"
checkbox input "true"
radio input "true"
checkbox input "false"
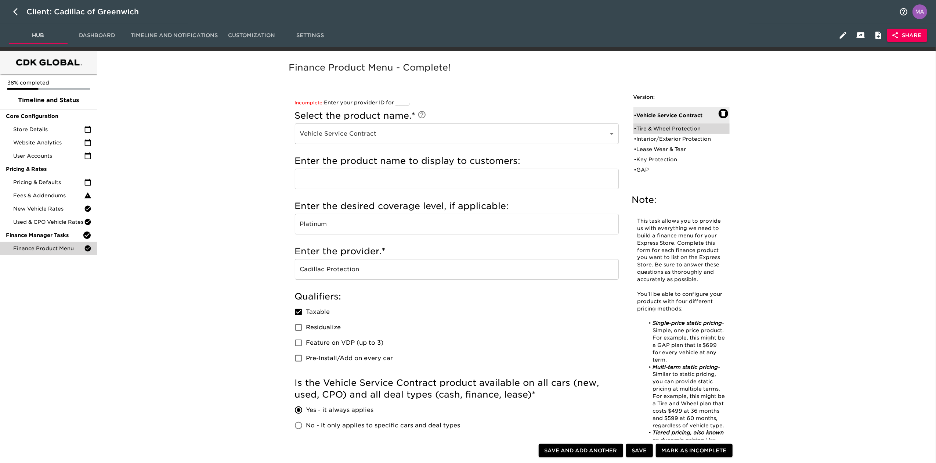
radio input "true"
radio input "false"
type input "750"
radio input "false"
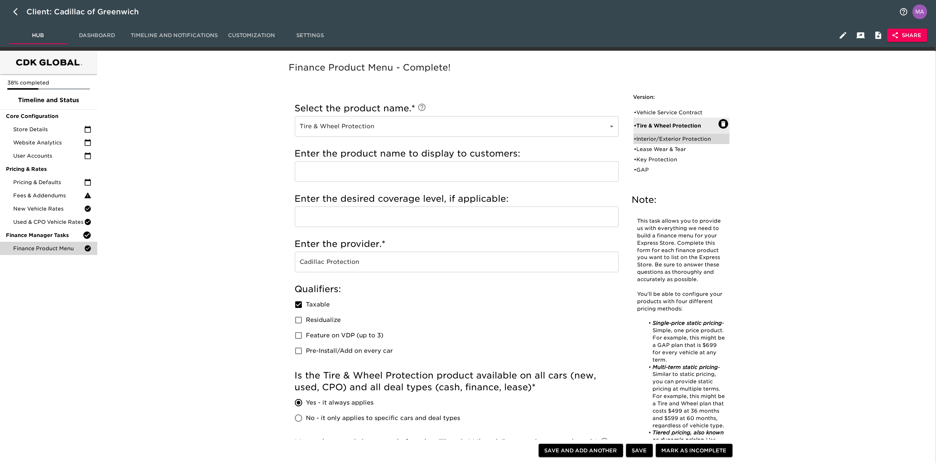
click at [656, 142] on div "• Interior/Exterior Protection" at bounding box center [681, 139] width 96 height 10
type input "Interior/Exterior Protection"
type input "Ally Appearance Protection"
type input "Ally Protection"
checkbox input "false"
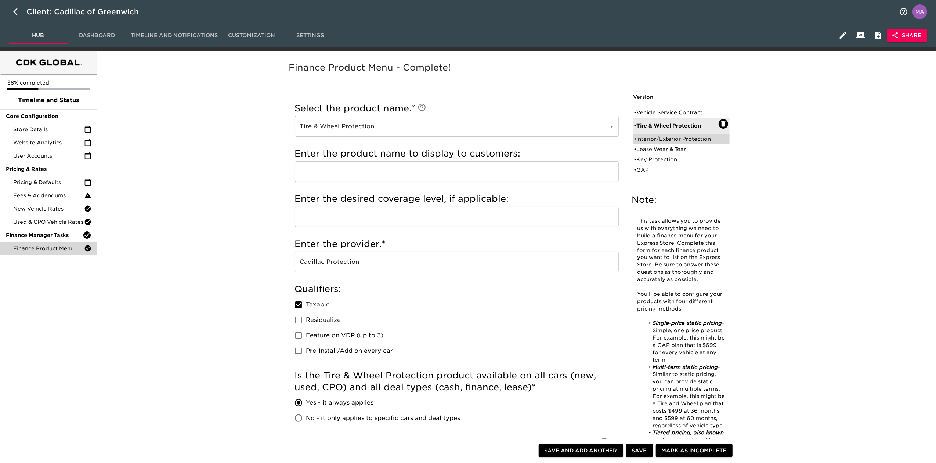
radio input "true"
type input "544"
